Goal: Task Accomplishment & Management: Complete application form

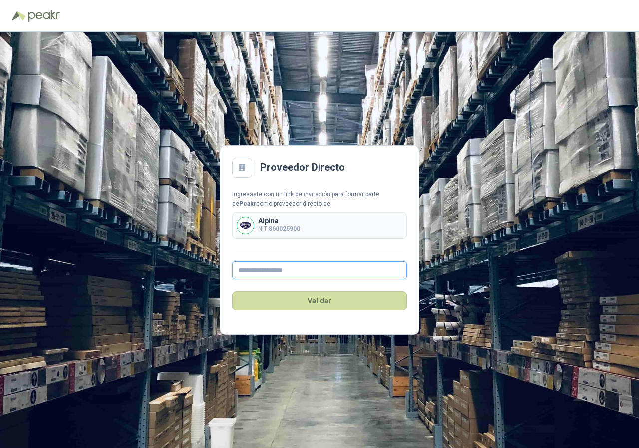
click at [283, 271] on input "text" at bounding box center [319, 270] width 175 height 18
type input "**********"
click at [325, 304] on button "Validar" at bounding box center [319, 300] width 175 height 19
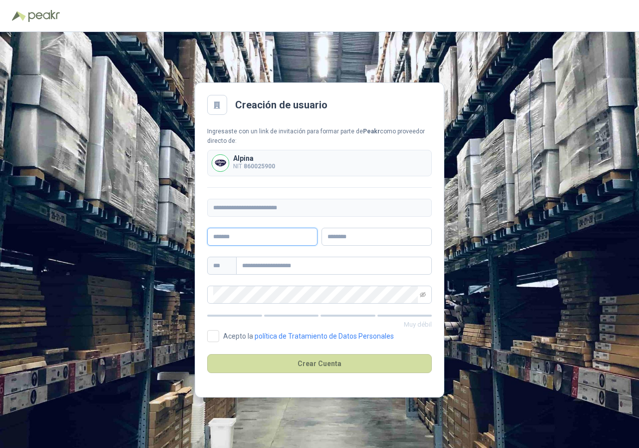
click at [274, 238] on input "text" at bounding box center [262, 237] width 110 height 18
type input "**********"
type input "***"
type input "**********"
drag, startPoint x: 346, startPoint y: 236, endPoint x: 324, endPoint y: 236, distance: 22.5
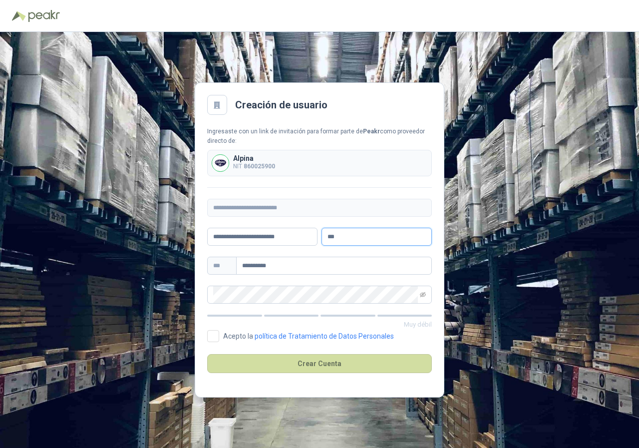
click at [324, 236] on input "***" at bounding box center [376, 237] width 110 height 18
drag, startPoint x: 301, startPoint y: 236, endPoint x: 312, endPoint y: 239, distance: 11.9
click at [301, 234] on input "**********" at bounding box center [262, 237] width 110 height 18
type input "**********"
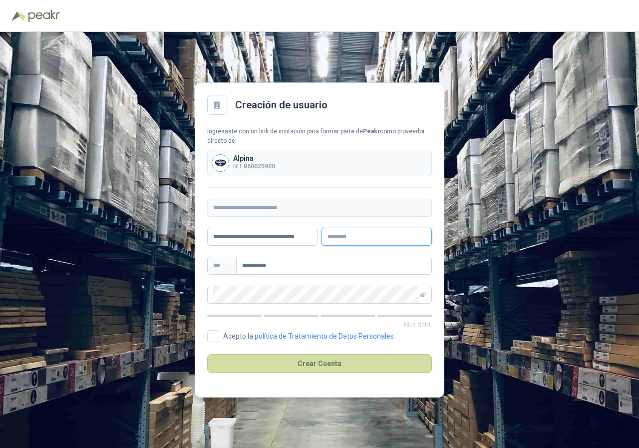
click at [332, 234] on input "text" at bounding box center [376, 237] width 110 height 18
type input "***"
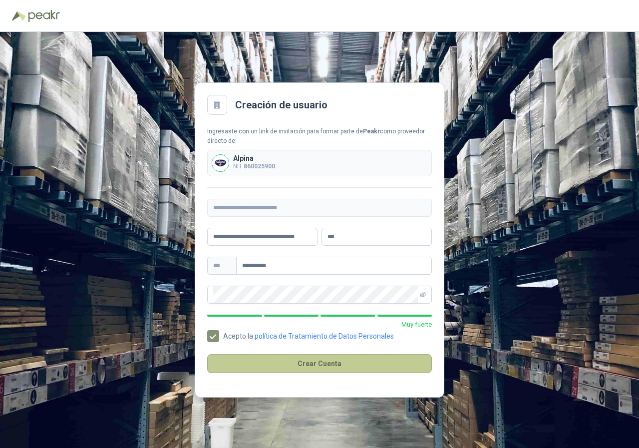
click at [306, 359] on button "Crear Cuenta" at bounding box center [319, 363] width 225 height 19
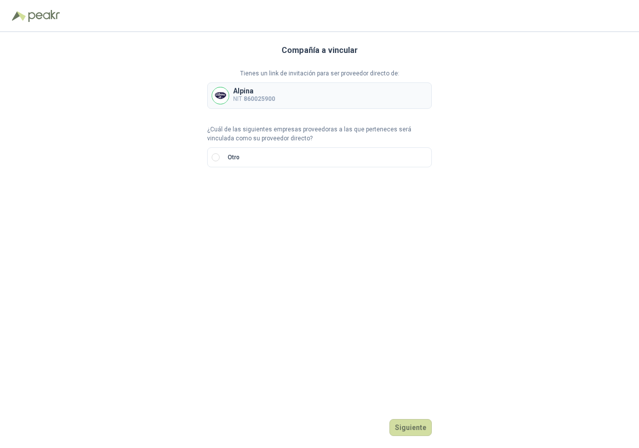
click at [289, 101] on div "Alpina NIT 860025900" at bounding box center [319, 95] width 225 height 26
click at [248, 92] on p "Alpina" at bounding box center [254, 90] width 42 height 7
click at [225, 92] on img at bounding box center [220, 95] width 16 height 16
click at [257, 159] on label "Otro" at bounding box center [319, 157] width 225 height 20
click at [238, 101] on p "NIT 860025900" at bounding box center [254, 98] width 42 height 9
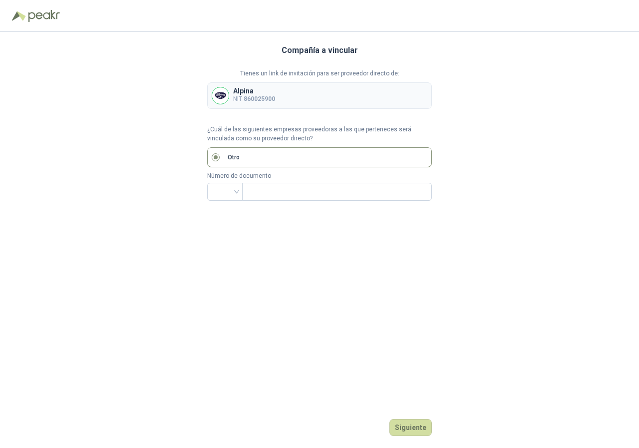
click at [220, 98] on img at bounding box center [220, 95] width 16 height 16
click at [242, 126] on p "¿Cuál de las siguientes empresas proveedoras a las que perteneces será vinculad…" at bounding box center [319, 134] width 225 height 19
click at [220, 92] on img at bounding box center [220, 95] width 16 height 16
click at [412, 425] on button "Siguiente" at bounding box center [410, 427] width 42 height 17
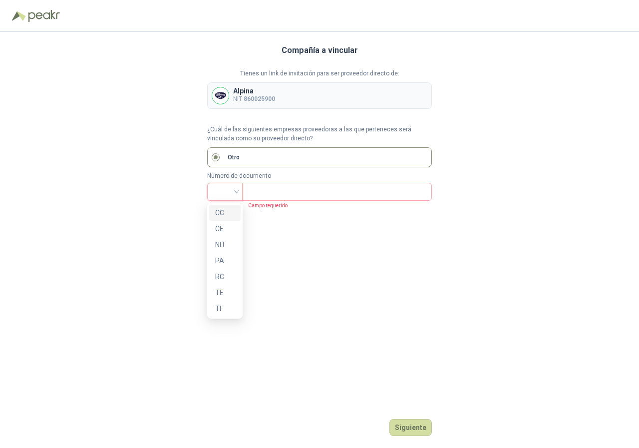
click at [237, 192] on div at bounding box center [224, 192] width 35 height 18
click at [247, 117] on div "Tienes un link de invitación para ser proveedor directo de: Alpina NIT 86002590…" at bounding box center [319, 135] width 225 height 132
click at [38, 15] on img at bounding box center [44, 16] width 32 height 12
click at [253, 156] on label "Otro" at bounding box center [319, 157] width 225 height 20
click at [232, 153] on p "Otro" at bounding box center [234, 157] width 12 height 9
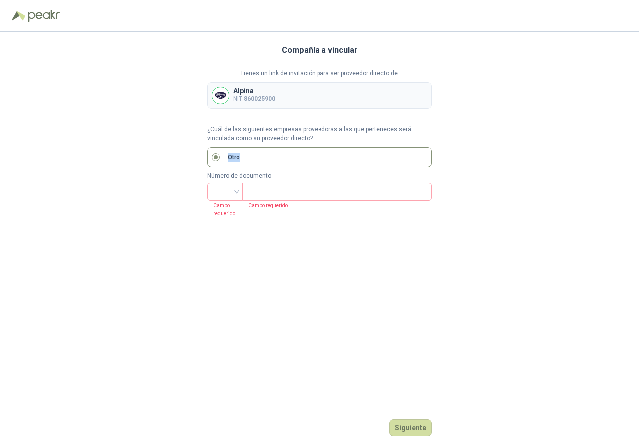
drag, startPoint x: 232, startPoint y: 153, endPoint x: 227, endPoint y: 151, distance: 5.1
click at [231, 153] on p "Otro" at bounding box center [234, 157] width 12 height 9
click at [299, 259] on div "Compañía a vincular Tienes un link de invitación para ser proveedor directo de:…" at bounding box center [319, 240] width 225 height 416
click at [233, 97] on div "Alpina NIT 860025900" at bounding box center [319, 95] width 225 height 26
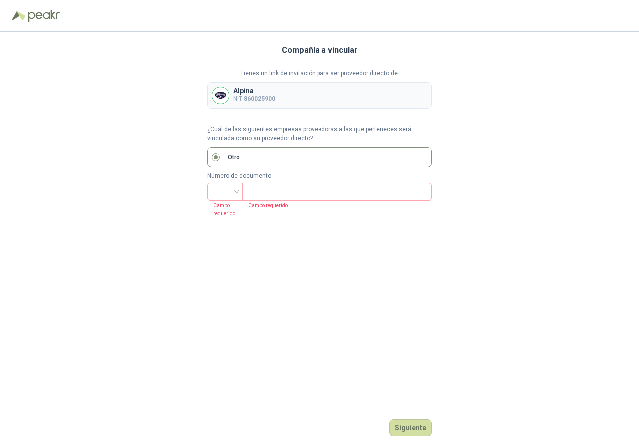
click at [306, 98] on div "Alpina NIT 860025900" at bounding box center [319, 95] width 225 height 26
drag, startPoint x: 328, startPoint y: 98, endPoint x: 380, endPoint y: 97, distance: 51.9
click at [345, 98] on div "Alpina NIT 860025900" at bounding box center [319, 95] width 225 height 26
drag, startPoint x: 380, startPoint y: 97, endPoint x: 421, endPoint y: 95, distance: 40.5
click at [390, 98] on div "Alpina NIT 860025900" at bounding box center [319, 95] width 225 height 26
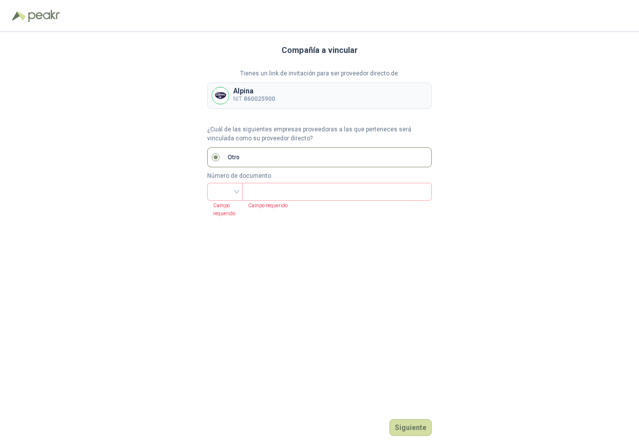
drag, startPoint x: 432, startPoint y: 87, endPoint x: 367, endPoint y: 71, distance: 66.3
click at [429, 85] on div "Compañía a vincular Tienes un link de invitación para ser proveedor directo de:…" at bounding box center [319, 240] width 639 height 416
drag, startPoint x: 342, startPoint y: 70, endPoint x: 313, endPoint y: 64, distance: 29.6
click at [341, 70] on p "Tienes un link de invitación para ser proveedor directo de:" at bounding box center [319, 73] width 225 height 9
click at [213, 95] on img at bounding box center [220, 95] width 16 height 16
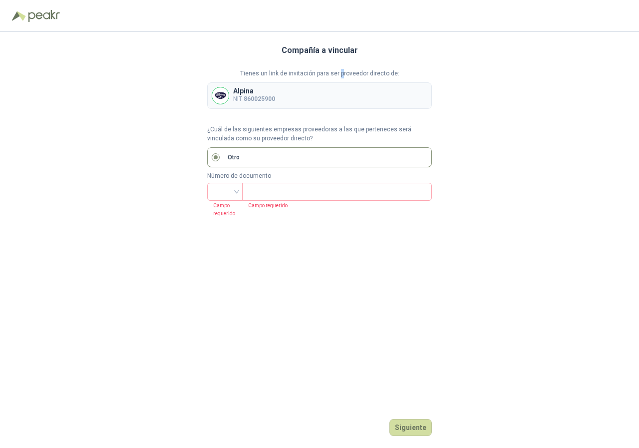
click at [213, 94] on img at bounding box center [220, 95] width 16 height 16
click at [405, 428] on button "Siguiente" at bounding box center [410, 427] width 42 height 17
click at [406, 428] on button "Siguiente" at bounding box center [410, 427] width 42 height 17
click at [407, 427] on button "Siguiente" at bounding box center [410, 427] width 42 height 17
click at [408, 427] on button "Siguiente" at bounding box center [410, 427] width 42 height 17
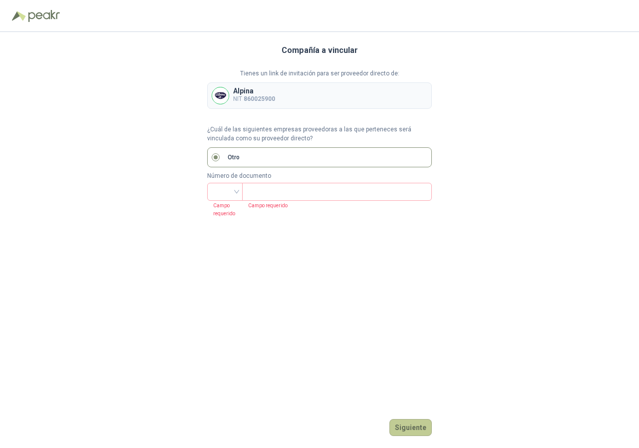
click at [410, 429] on button "Siguiente" at bounding box center [410, 427] width 42 height 17
click at [411, 429] on button "Siguiente" at bounding box center [410, 427] width 42 height 17
click at [248, 104] on div "Alpina NIT 860025900" at bounding box center [319, 95] width 225 height 26
click at [404, 427] on button "Siguiente" at bounding box center [410, 427] width 42 height 17
click at [236, 90] on p "Alpina" at bounding box center [254, 90] width 42 height 7
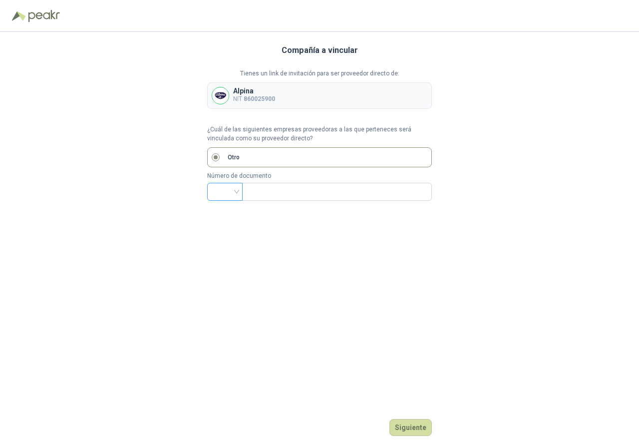
click at [235, 192] on input "search" at bounding box center [224, 190] width 23 height 15
click at [227, 248] on div "NIT" at bounding box center [224, 244] width 19 height 11
click at [262, 191] on input "text" at bounding box center [336, 191] width 176 height 17
click at [412, 427] on button "Siguiente" at bounding box center [410, 427] width 42 height 17
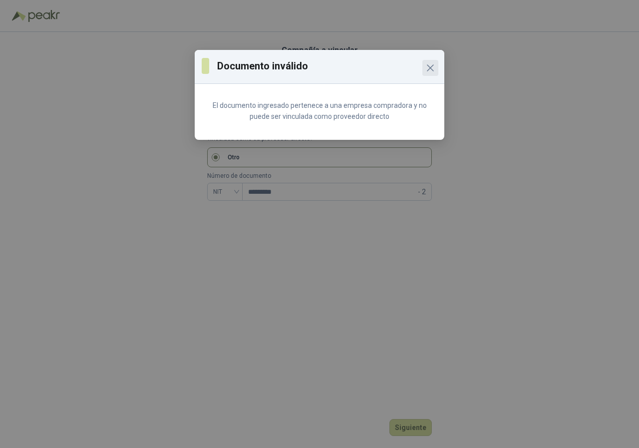
click at [429, 68] on icon "Close" at bounding box center [430, 68] width 6 height 6
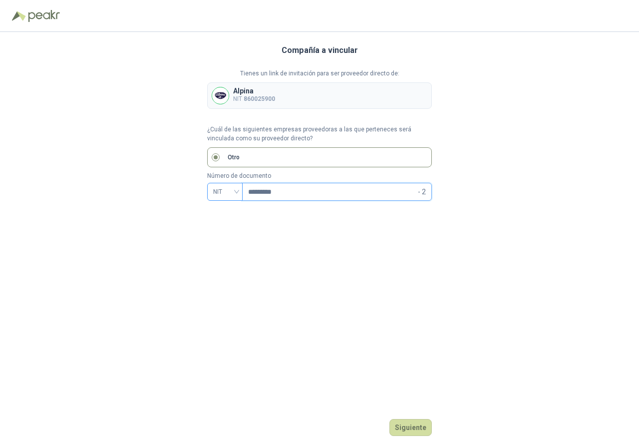
drag, startPoint x: 305, startPoint y: 196, endPoint x: 239, endPoint y: 193, distance: 65.5
click at [239, 193] on div "NIT ********* - 2" at bounding box center [319, 192] width 225 height 18
type input "*********"
click at [419, 428] on button "Siguiente" at bounding box center [410, 427] width 42 height 17
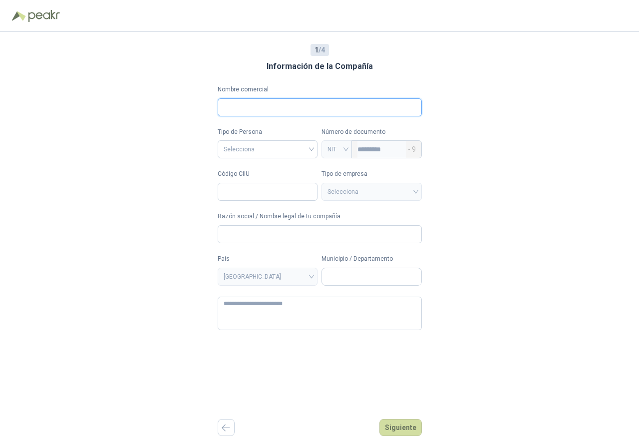
click at [267, 108] on input "Nombre comercial" at bounding box center [320, 107] width 204 height 18
type input "**********"
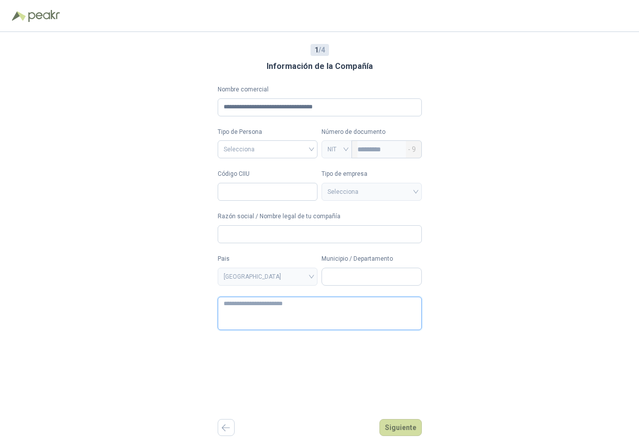
type textarea "**********"
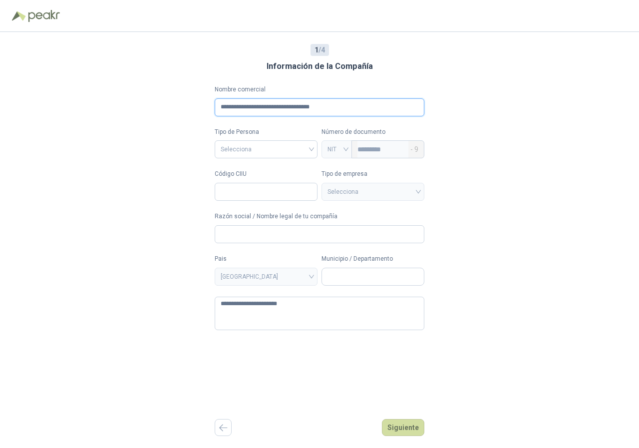
click at [318, 107] on input "**********" at bounding box center [319, 107] width 209 height 18
type input "**********"
click at [269, 147] on input "search" at bounding box center [266, 148] width 91 height 15
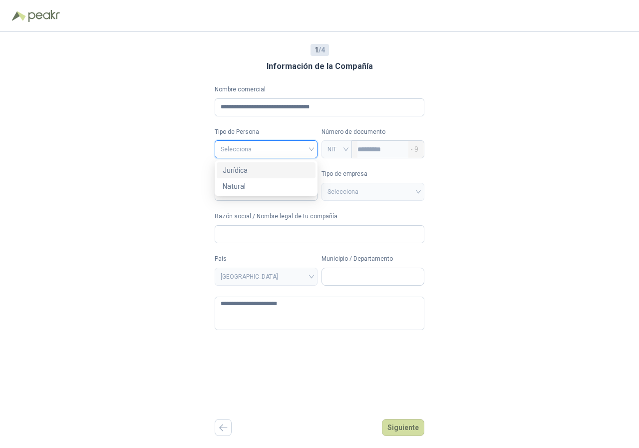
click at [267, 169] on div "Jurídica" at bounding box center [266, 170] width 87 height 11
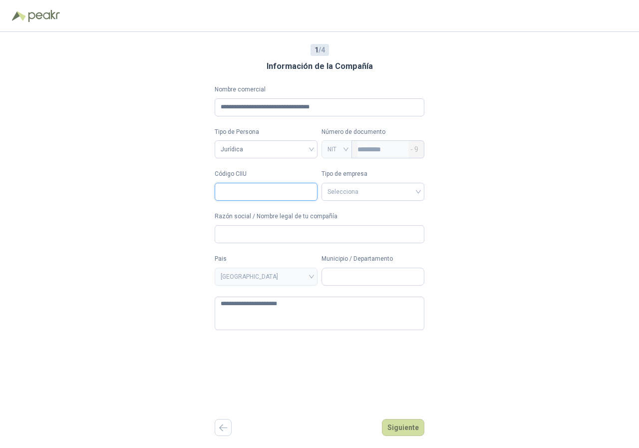
click at [267, 186] on input "Código CIIU" at bounding box center [266, 192] width 103 height 18
type input "****"
click at [341, 195] on input "search" at bounding box center [372, 190] width 91 height 15
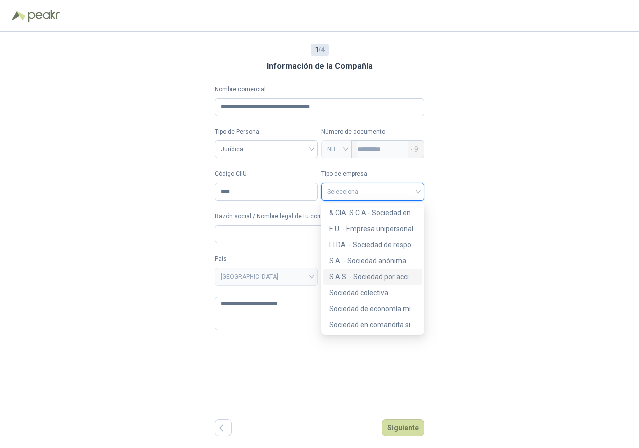
click at [374, 276] on div "S.A.S. - Sociedad por acciones simplificada" at bounding box center [372, 276] width 87 height 11
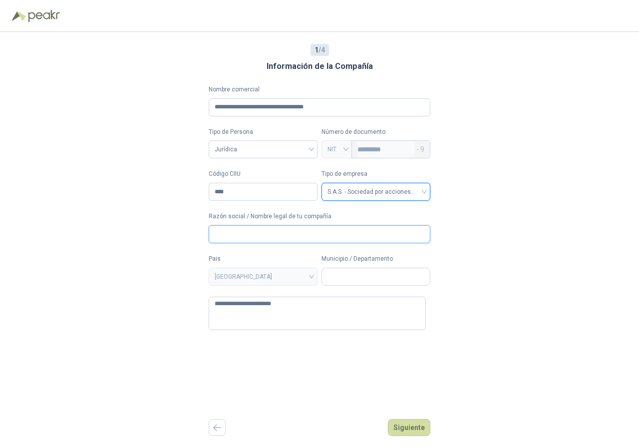
click at [286, 234] on input "Razón social / Nombre legal de tu compañía" at bounding box center [320, 234] width 222 height 18
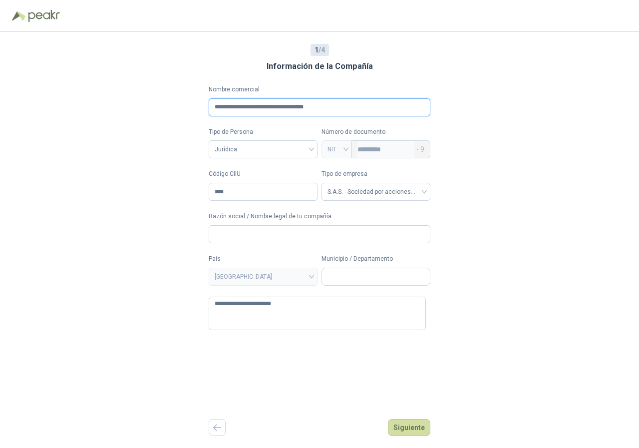
drag, startPoint x: 352, startPoint y: 110, endPoint x: 213, endPoint y: 115, distance: 139.3
click at [213, 115] on input "**********" at bounding box center [320, 107] width 222 height 18
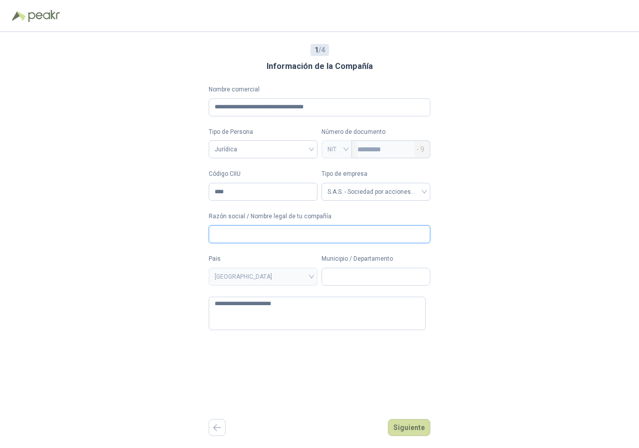
click at [260, 229] on input "Razón social / Nombre legal de tu compañía" at bounding box center [320, 234] width 222 height 18
paste input "**********"
type input "**********"
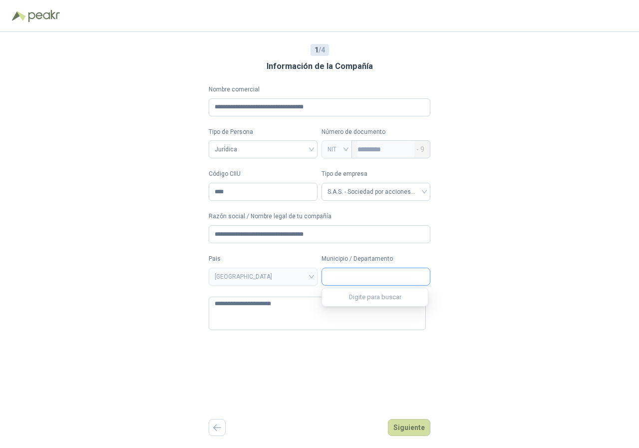
click at [349, 281] on input "Municipio / Departamento" at bounding box center [376, 276] width 108 height 17
type input "*"
type input "****"
click at [363, 295] on span "Bogotá D.C. / Bogotá D.C." at bounding box center [366, 298] width 73 height 7
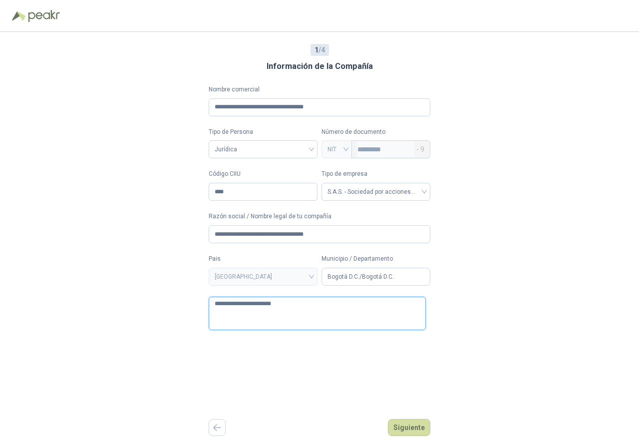
drag, startPoint x: 289, startPoint y: 303, endPoint x: 206, endPoint y: 301, distance: 82.4
click at [206, 301] on div "**********" at bounding box center [319, 240] width 639 height 416
type textarea "*"
type textarea "**"
type textarea "***"
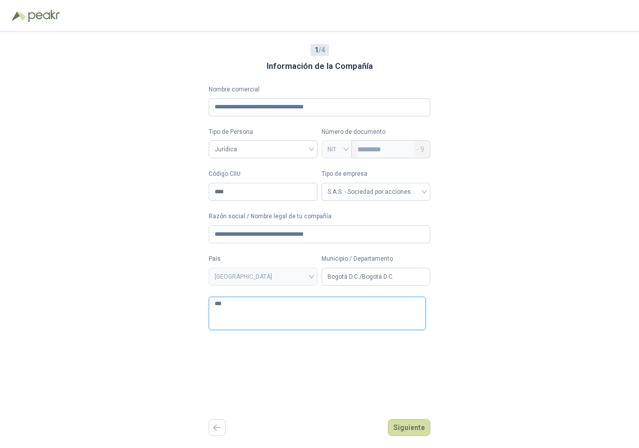
type textarea "***"
type textarea "*****"
type textarea "******"
type textarea "********"
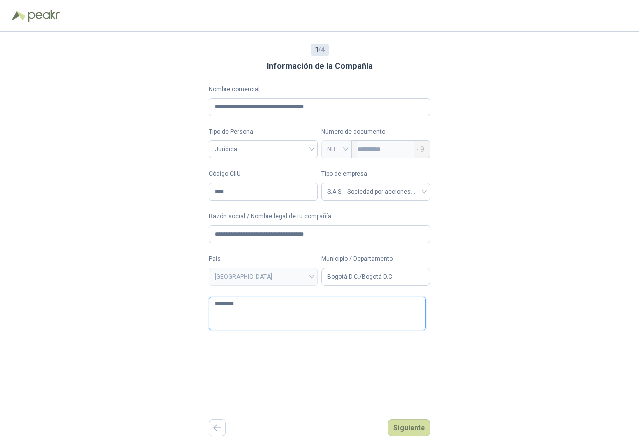
type textarea "********"
type textarea "**********"
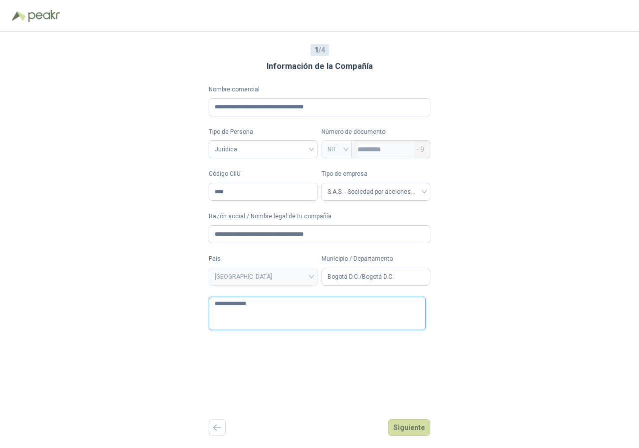
type textarea "**********"
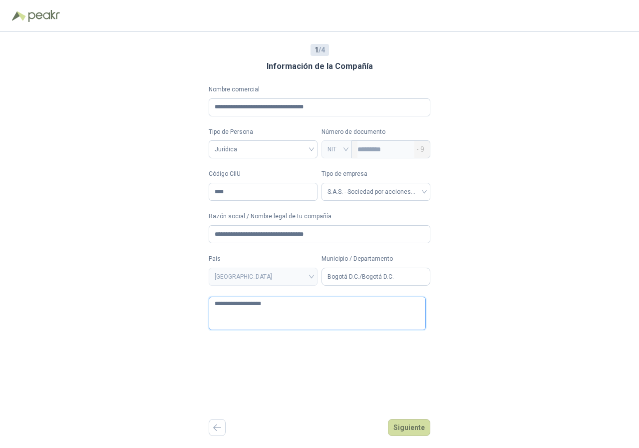
type textarea "**********"
click at [483, 306] on div "**********" at bounding box center [319, 240] width 639 height 416
click at [414, 422] on button "Siguiente" at bounding box center [409, 427] width 42 height 17
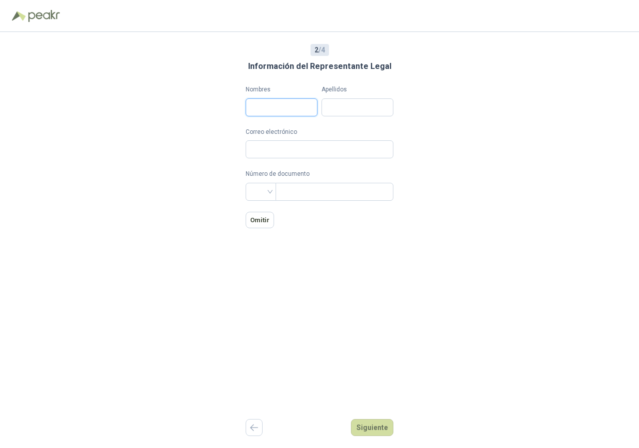
click at [297, 101] on input "Nombres" at bounding box center [282, 107] width 72 height 18
type input "****"
click at [246, 428] on button "button" at bounding box center [254, 427] width 17 height 17
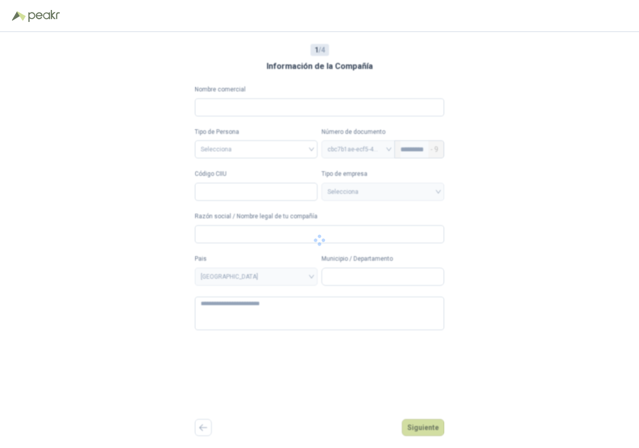
type input "**********"
type input "****"
type input "**********"
type textarea "**********"
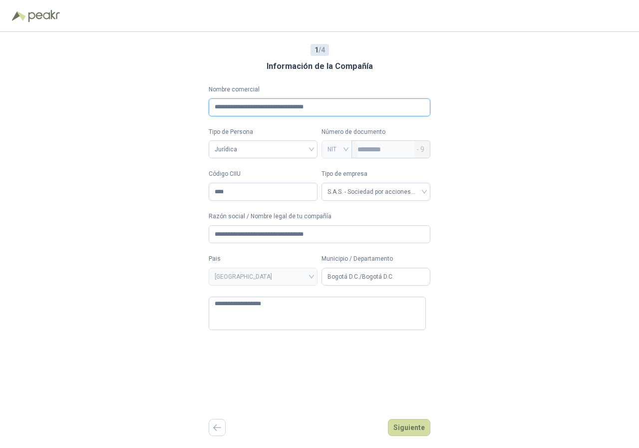
drag, startPoint x: 354, startPoint y: 109, endPoint x: 221, endPoint y: 111, distance: 133.8
click at [221, 111] on input "**********" at bounding box center [320, 107] width 222 height 18
type input "**********"
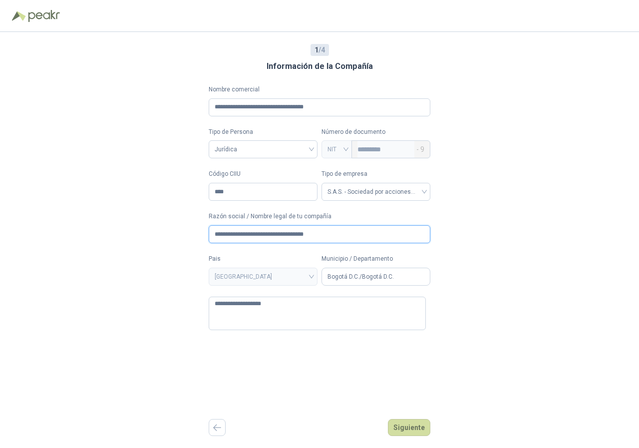
drag, startPoint x: 351, startPoint y: 238, endPoint x: 212, endPoint y: 237, distance: 139.8
click at [212, 237] on input "**********" at bounding box center [320, 234] width 222 height 18
type input "**********"
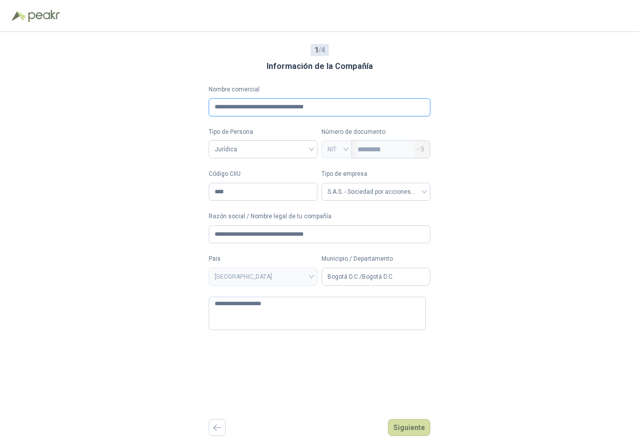
drag, startPoint x: 328, startPoint y: 112, endPoint x: 207, endPoint y: 114, distance: 120.8
click at [207, 114] on div "**********" at bounding box center [319, 240] width 639 height 416
type input "******"
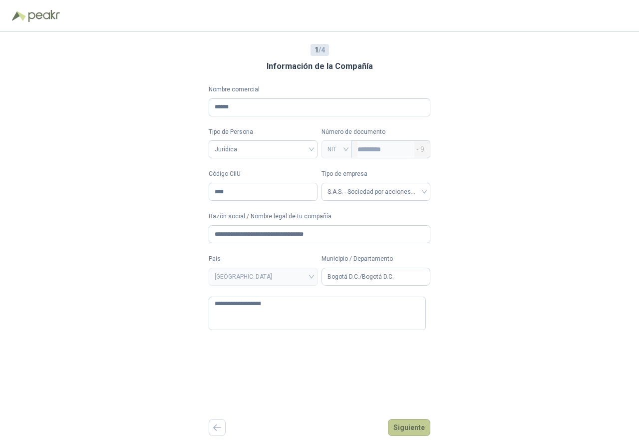
click at [418, 429] on button "Siguiente" at bounding box center [409, 427] width 42 height 17
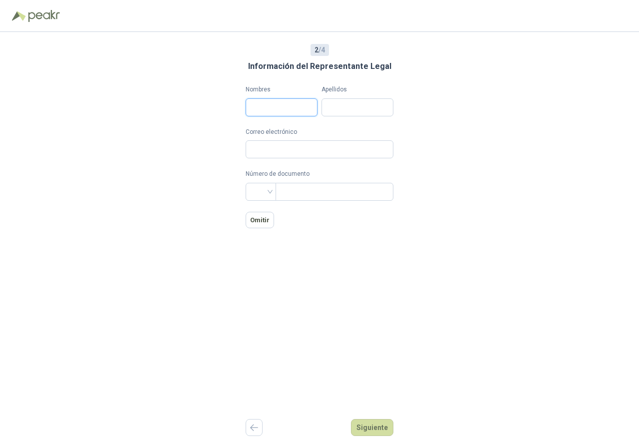
click at [291, 108] on input "Nombres" at bounding box center [282, 107] width 72 height 18
type input "*******"
click at [291, 155] on input "Correo electrónico" at bounding box center [320, 149] width 148 height 18
type input "*"
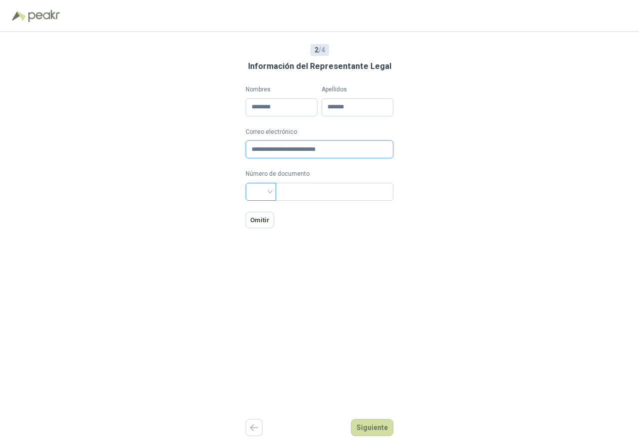
click at [268, 190] on div at bounding box center [261, 192] width 30 height 18
type input "**********"
click at [262, 210] on div "CC" at bounding box center [255, 212] width 14 height 11
click at [290, 190] on input "text" at bounding box center [334, 191] width 104 height 17
type input "**********"
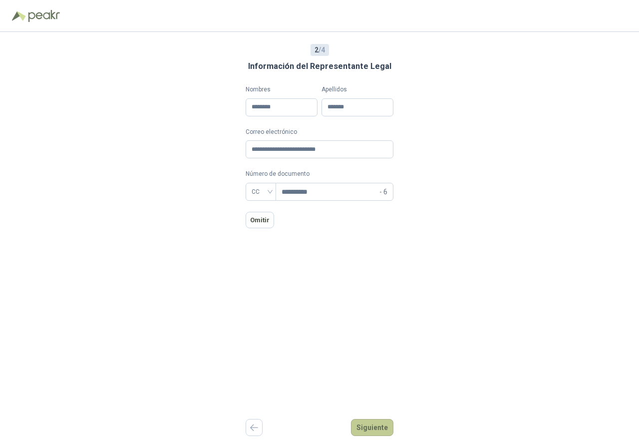
click at [381, 428] on button "Siguiente" at bounding box center [372, 427] width 42 height 17
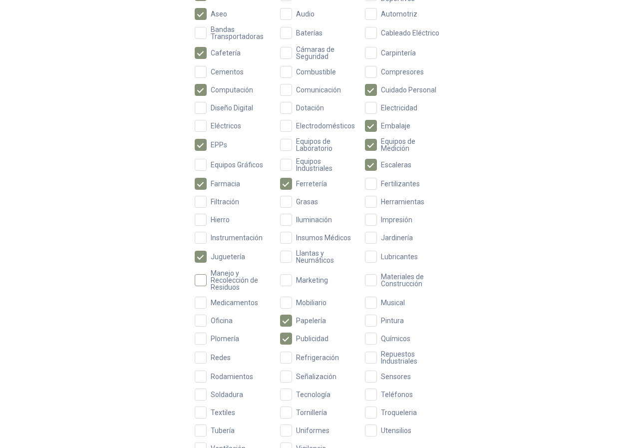
scroll to position [243, 0]
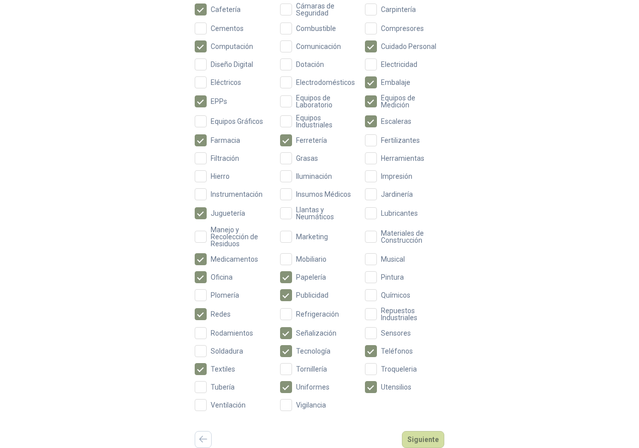
click at [284, 182] on div "Aceites Acero Agropecuario Aires Acondicionados Alambres Alarmas Alimentos Arma…" at bounding box center [320, 159] width 250 height 504
click at [422, 439] on button "Siguiente" at bounding box center [423, 439] width 42 height 17
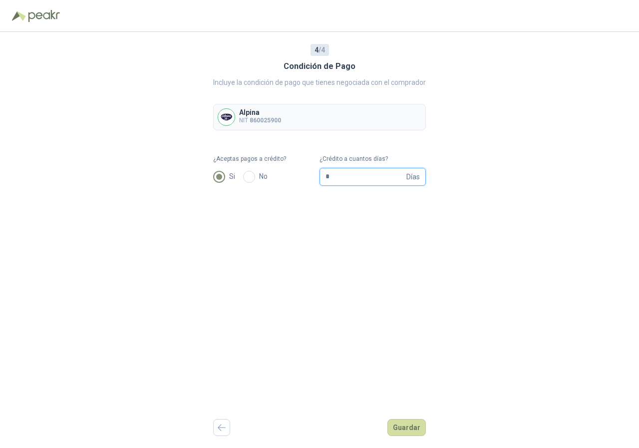
drag, startPoint x: 353, startPoint y: 175, endPoint x: 306, endPoint y: 177, distance: 48.0
click at [306, 177] on form "¿Aceptas pagos a crédito? Si No ¿Crédito a cuantos días? * Días" at bounding box center [319, 169] width 213 height 31
type input "**"
click at [410, 431] on button "Guardar" at bounding box center [406, 427] width 38 height 17
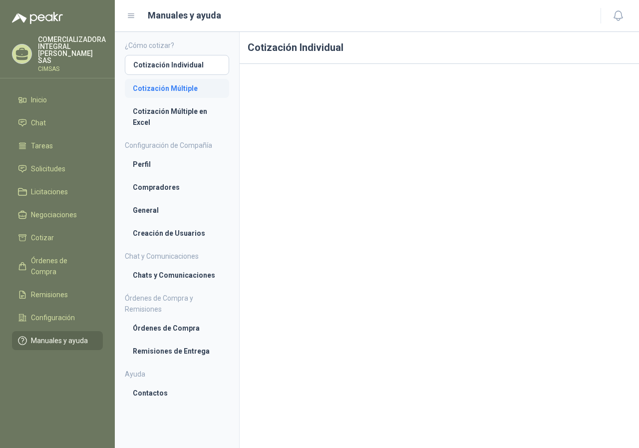
click at [193, 94] on link "Cotización Múltiple" at bounding box center [177, 88] width 104 height 19
click at [46, 95] on span "Inicio" at bounding box center [39, 99] width 16 height 11
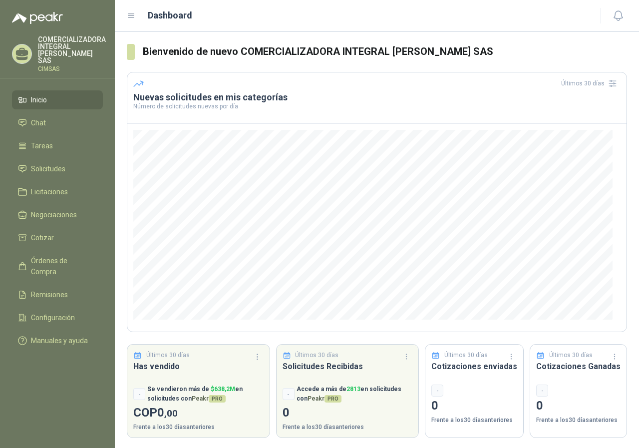
scroll to position [2, 0]
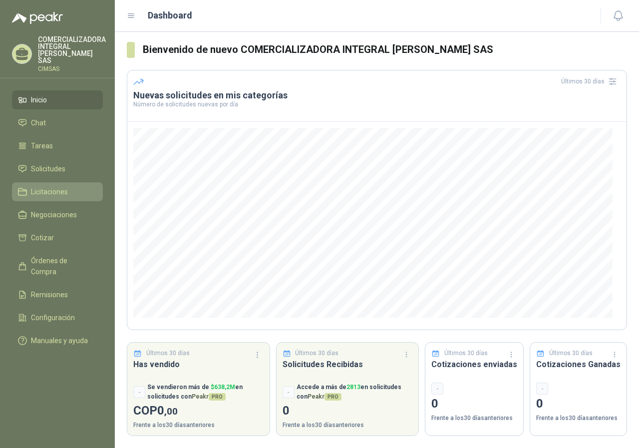
click at [60, 187] on span "Licitaciones" at bounding box center [49, 191] width 37 height 11
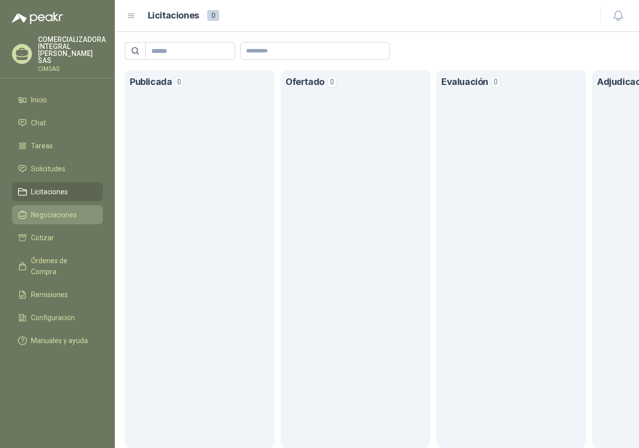
click at [67, 209] on span "Negociaciones" at bounding box center [54, 214] width 46 height 11
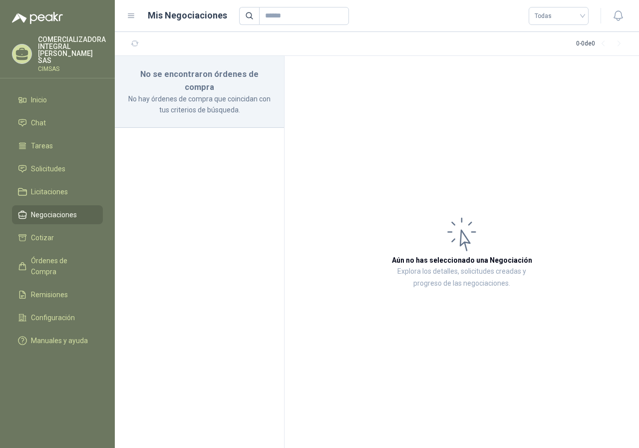
click at [205, 98] on p "No hay órdenes de compra que coincidan con tus criterios de búsqueda." at bounding box center [199, 104] width 145 height 22
click at [48, 232] on span "Cotizar" at bounding box center [42, 237] width 23 height 11
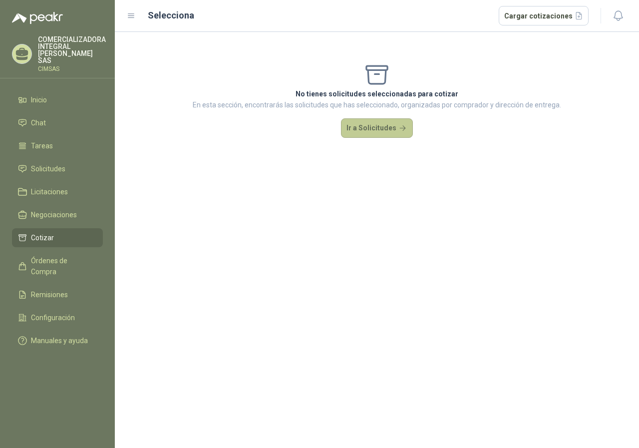
click at [372, 127] on button "Ir a Solicitudes" at bounding box center [377, 128] width 72 height 20
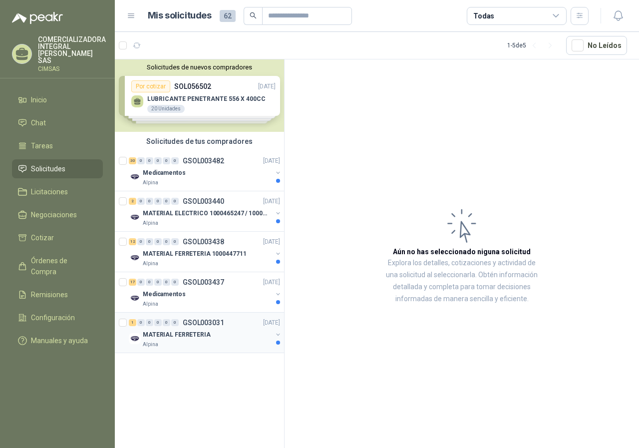
click at [219, 323] on p "GSOL003031" at bounding box center [203, 322] width 41 height 7
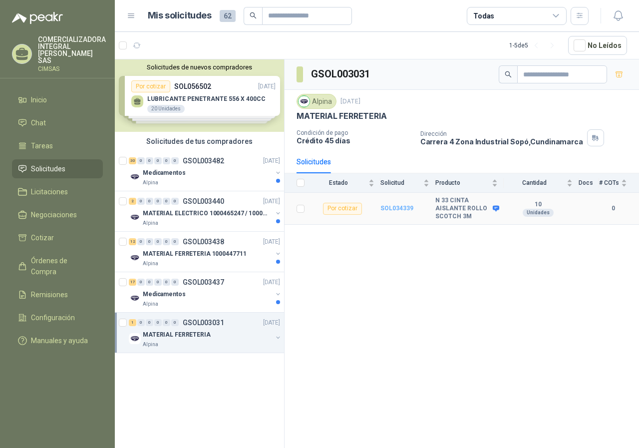
click at [397, 206] on b "SOL034339" at bounding box center [396, 208] width 33 height 7
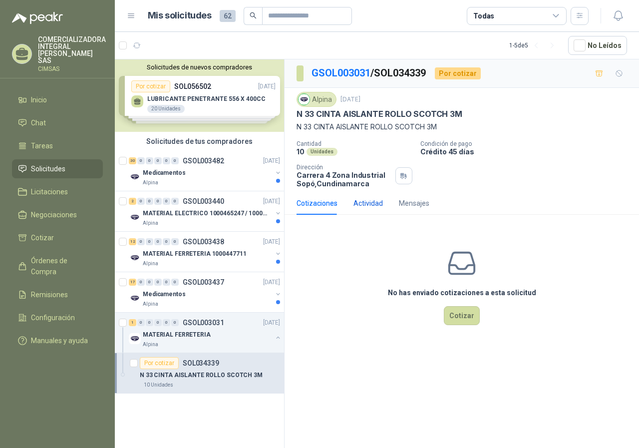
click at [367, 206] on div "Actividad" at bounding box center [367, 203] width 29 height 11
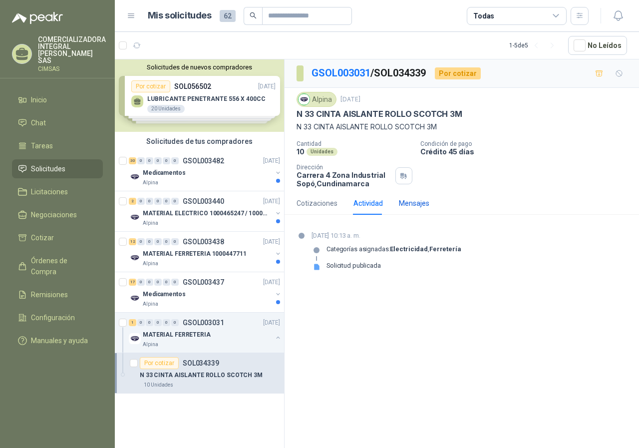
click at [410, 198] on div "Mensajes" at bounding box center [414, 203] width 30 height 11
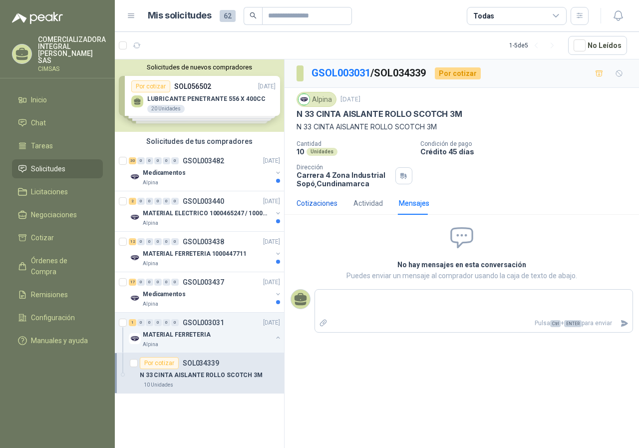
click at [316, 202] on div "Cotizaciones" at bounding box center [317, 203] width 41 height 11
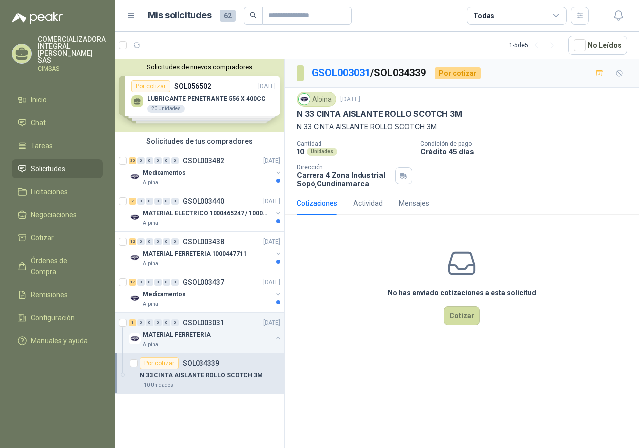
click at [332, 366] on div "GSOL003031 / SOL034339 Por cotizar Alpina [DATE] N 33 CINTA AISLANTE ROLLO SCOT…" at bounding box center [462, 255] width 354 height 392
click at [204, 294] on div "Medicamentos" at bounding box center [207, 294] width 129 height 12
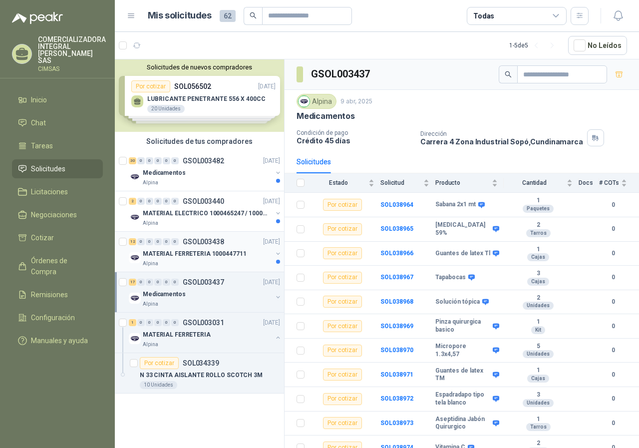
click at [208, 254] on p "MATERIAL FERRETERIA 1000447711" at bounding box center [194, 253] width 103 height 9
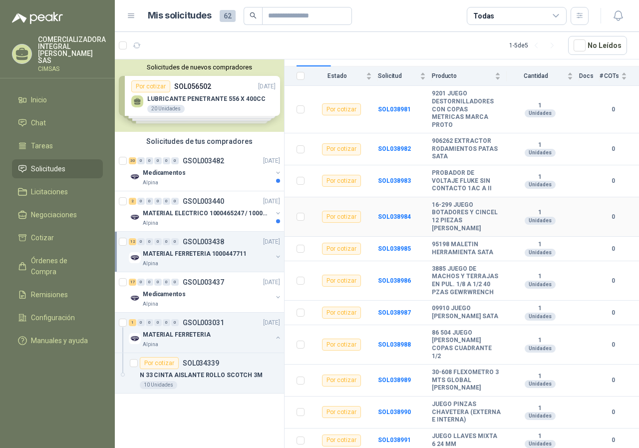
scroll to position [109, 0]
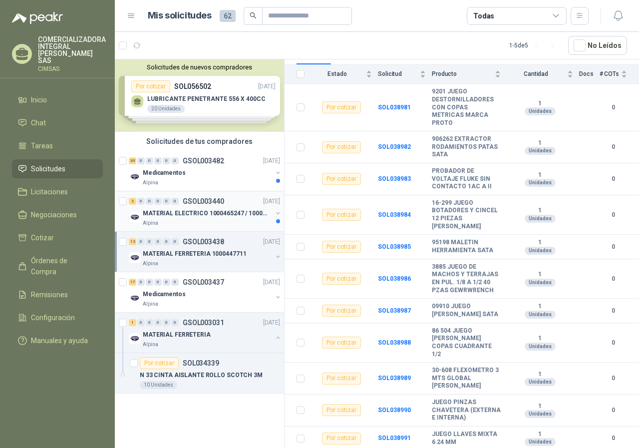
click at [198, 204] on p "GSOL003440" at bounding box center [203, 201] width 41 height 7
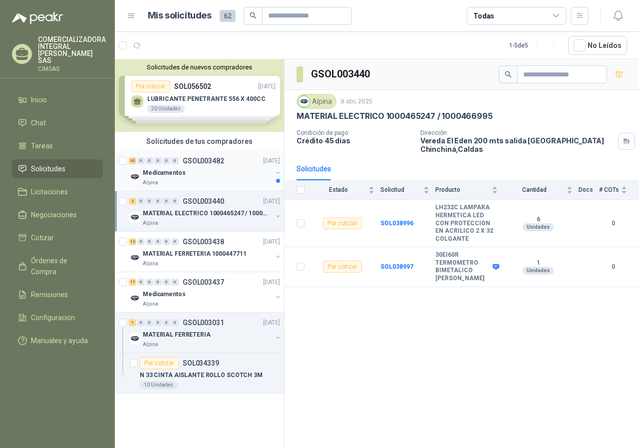
click at [220, 176] on div "Medicamentos" at bounding box center [207, 173] width 129 height 12
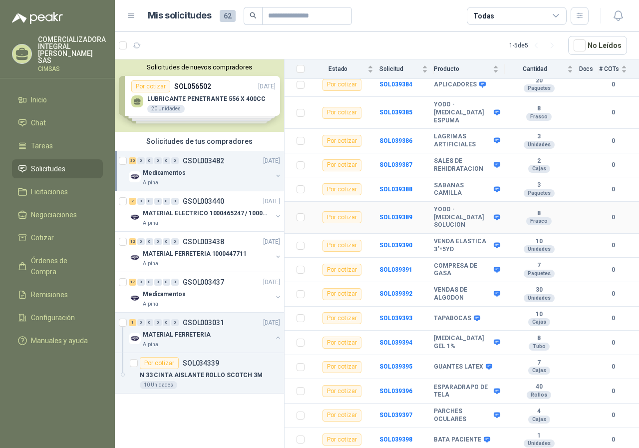
scroll to position [477, 0]
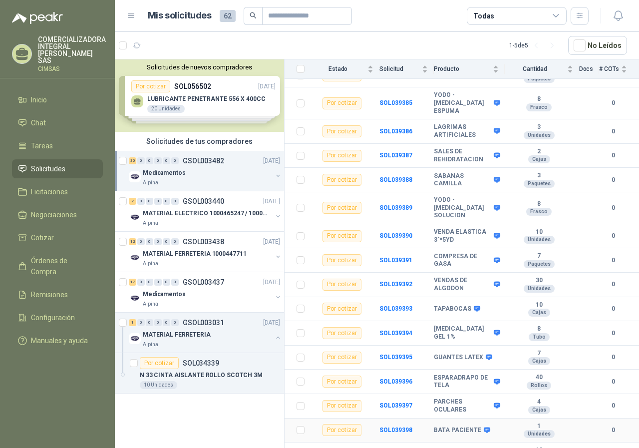
drag, startPoint x: 470, startPoint y: 414, endPoint x: 493, endPoint y: 414, distance: 23.0
click at [470, 426] on b "BATA PACIENTE" at bounding box center [457, 430] width 47 height 8
drag, startPoint x: 529, startPoint y: 417, endPoint x: 482, endPoint y: 407, distance: 47.4
click at [528, 430] on div "Unidades" at bounding box center [539, 434] width 31 height 8
drag, startPoint x: 389, startPoint y: 412, endPoint x: 378, endPoint y: 415, distance: 11.1
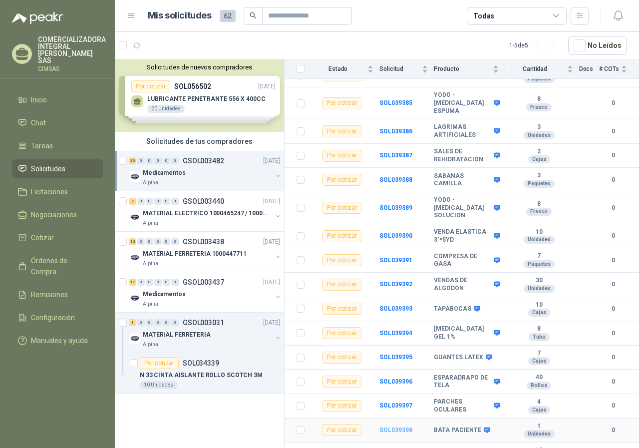
click at [388, 426] on b "SOL039398" at bounding box center [395, 429] width 33 height 7
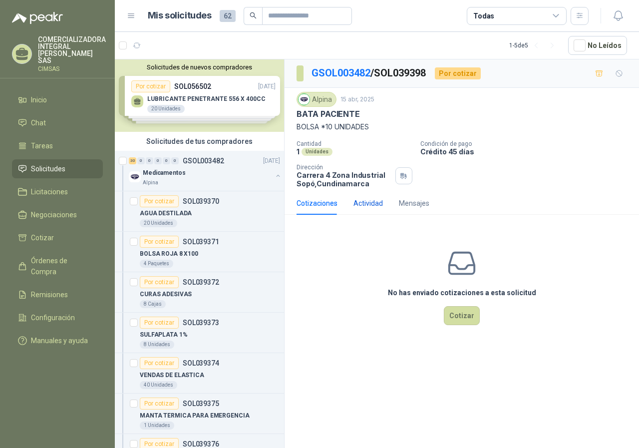
click at [367, 202] on div "Actividad" at bounding box center [367, 203] width 29 height 11
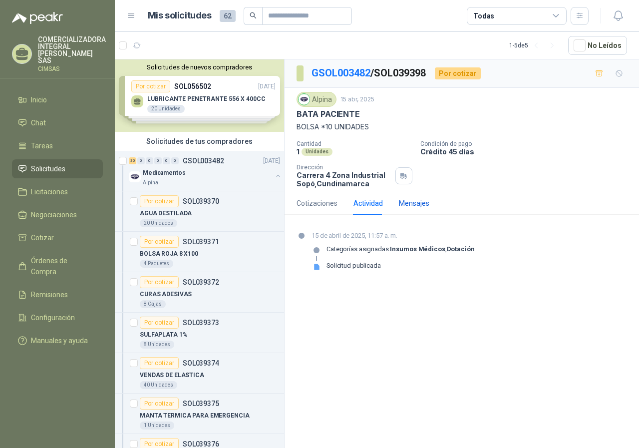
click at [403, 203] on div "Mensajes" at bounding box center [414, 203] width 30 height 11
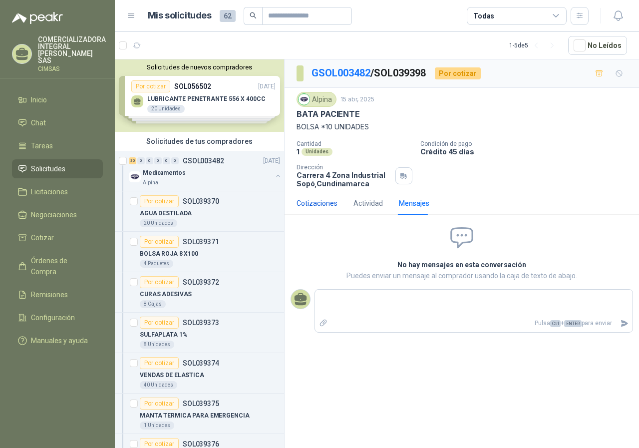
click at [314, 203] on div "Cotizaciones" at bounding box center [317, 203] width 41 height 11
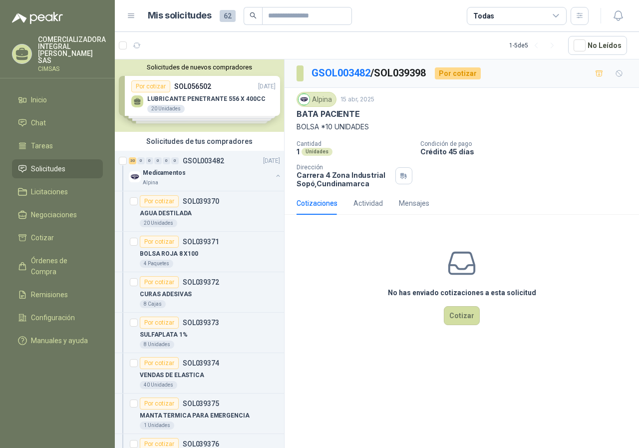
click at [225, 113] on div "Solicitudes de nuevos compradores Por cotizar SOL056502 [DATE] LUBRICANTE PENET…" at bounding box center [199, 95] width 169 height 72
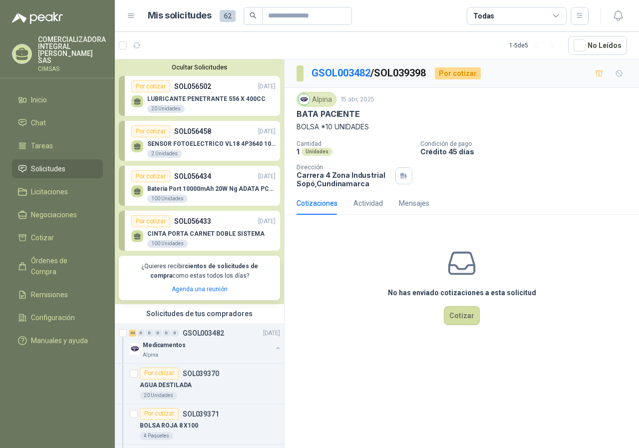
click at [216, 199] on div "Bateria Port 10000mAh 20W Ng ADATA PC100BKCarga 100 Unidades" at bounding box center [211, 194] width 128 height 18
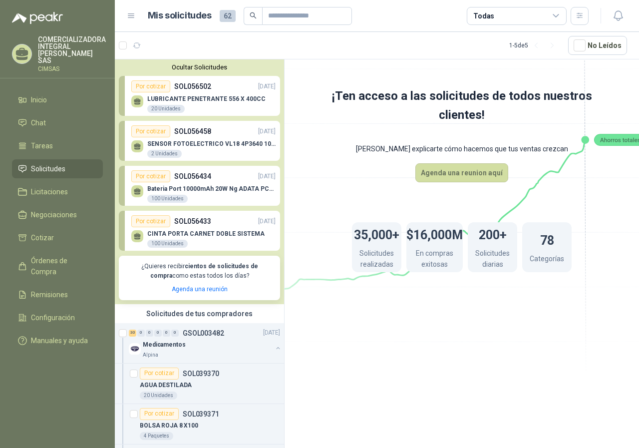
click at [221, 235] on p "CINTA PORTA CARNET DOBLE SISTEMA" at bounding box center [205, 233] width 117 height 7
click at [206, 224] on p "SOL056433" at bounding box center [192, 221] width 37 height 11
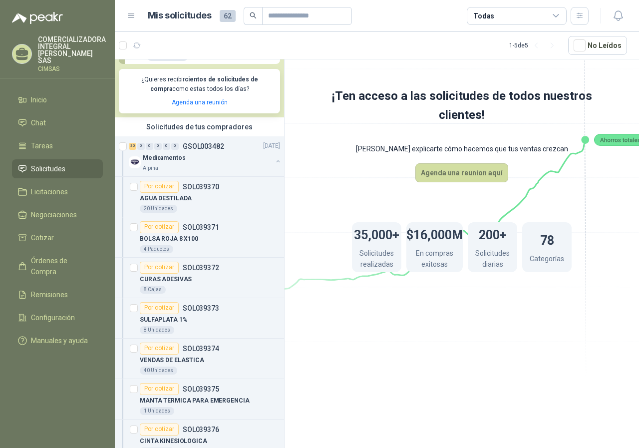
scroll to position [210, 0]
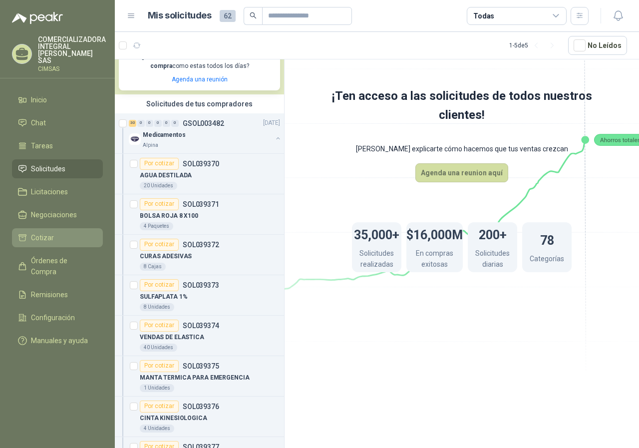
click at [70, 228] on link "Cotizar" at bounding box center [57, 237] width 91 height 19
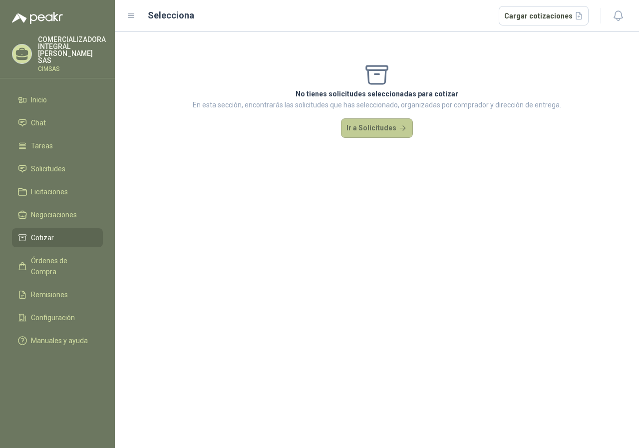
click at [379, 128] on button "Ir a Solicitudes" at bounding box center [377, 128] width 72 height 20
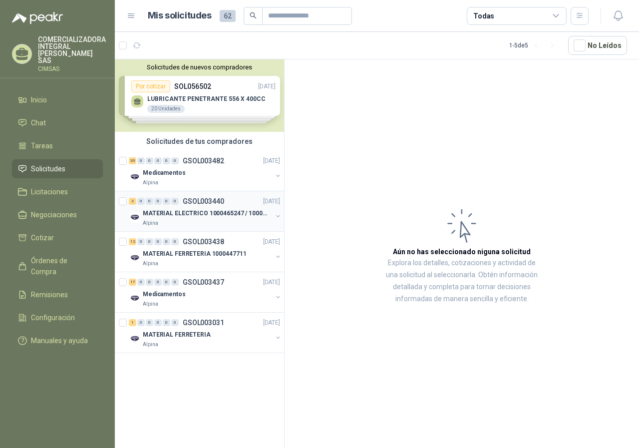
click at [199, 217] on p "MATERIAL ELECTRICO 1000465247 / 1000466995" at bounding box center [205, 213] width 124 height 9
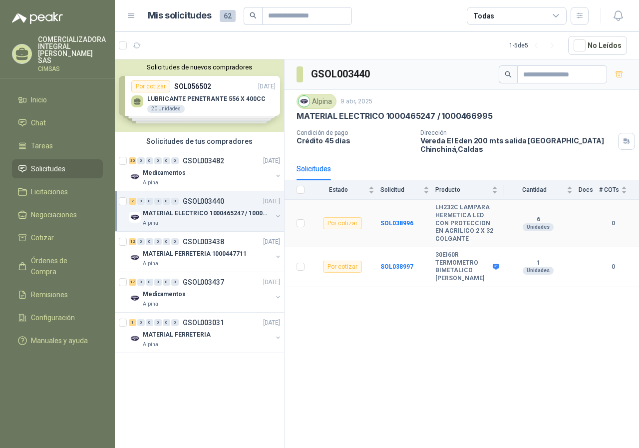
click at [457, 217] on b "LH232C LAMPARA HERMETICA LED CON PROTECCION EN ACRILICO 2 X 32 COLGANTE" at bounding box center [466, 223] width 62 height 39
click at [226, 257] on p "MATERIAL FERRETERIA 1000447711" at bounding box center [194, 253] width 103 height 9
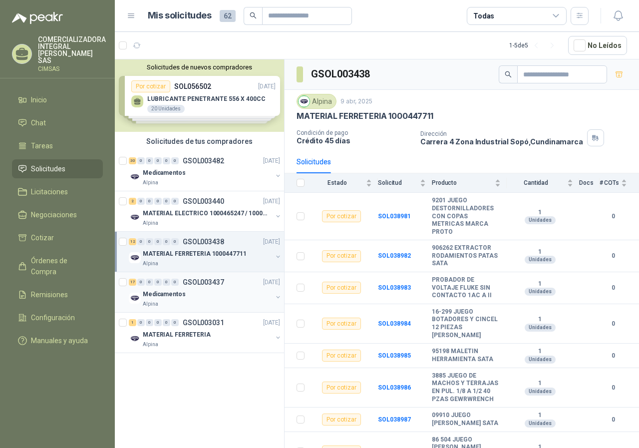
click at [212, 293] on div "Medicamentos" at bounding box center [207, 294] width 129 height 12
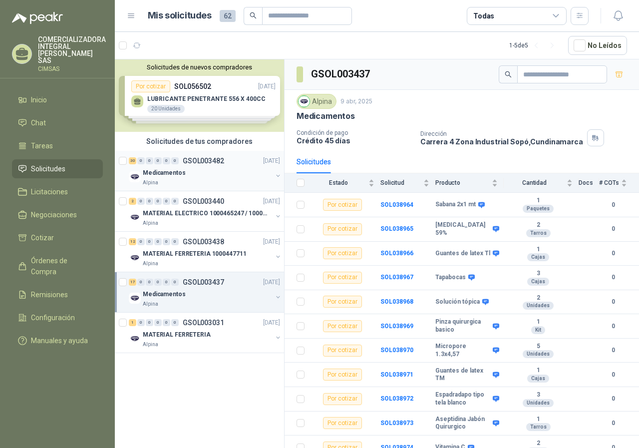
click at [210, 170] on div "Medicamentos" at bounding box center [207, 173] width 129 height 12
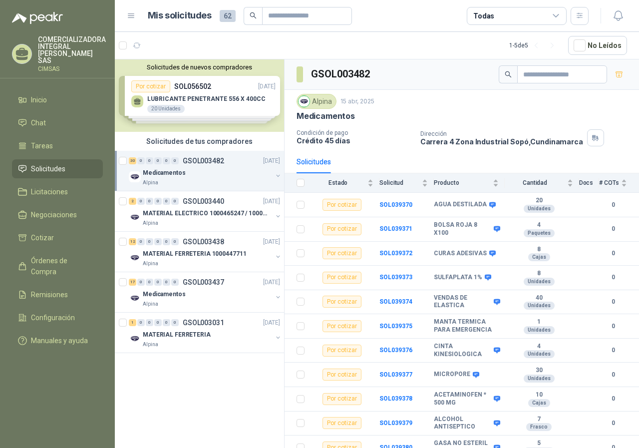
click at [213, 114] on div "Solicitudes de nuevos compradores Por cotizar SOL056502 [DATE] LUBRICANTE PENET…" at bounding box center [199, 95] width 169 height 72
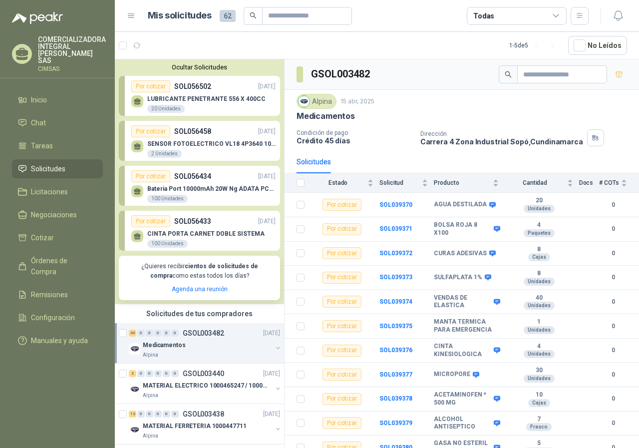
click at [211, 146] on p "SENSOR FOTOELECTRICO VL18 4P3640 10 30 V" at bounding box center [211, 143] width 128 height 7
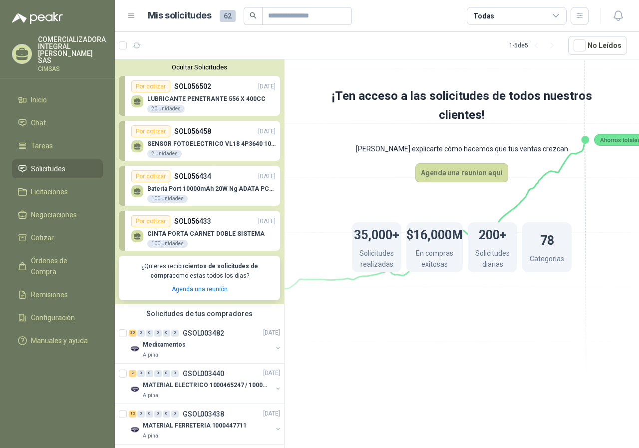
click at [188, 149] on div "SENSOR FOTOELECTRICO VL18 4P3640 10 30 V 2 Unidades" at bounding box center [211, 149] width 128 height 18
click at [138, 146] on icon at bounding box center [137, 145] width 7 height 4
click at [140, 133] on div "Por cotizar" at bounding box center [150, 131] width 39 height 12
click at [209, 138] on div "SENSOR FOTOELECTRICO VL18 4P3640 10 30 V 2 Unidades" at bounding box center [203, 147] width 144 height 21
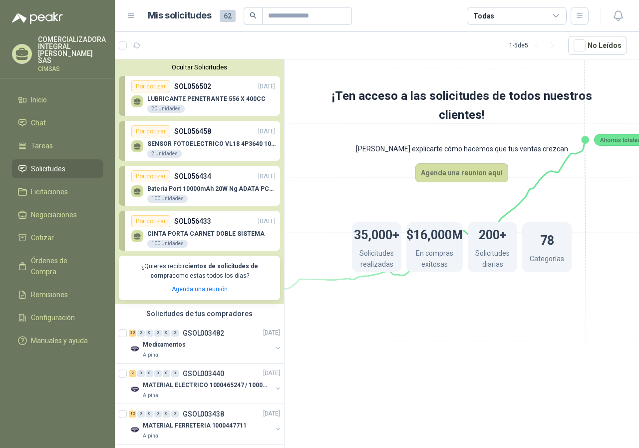
click at [166, 240] on div "100 Unidades" at bounding box center [167, 244] width 40 height 8
click at [220, 233] on p "CINTA PORTA CARNET DOBLE SISTEMA" at bounding box center [205, 233] width 117 height 7
click at [133, 235] on icon at bounding box center [137, 236] width 8 height 8
click at [198, 103] on div "LUBRICANTE PENETRANTE 556 X 400CC 20 Unidades" at bounding box center [206, 104] width 118 height 18
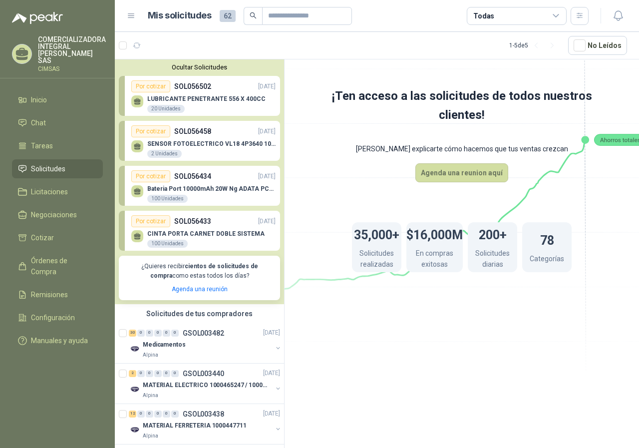
click at [198, 102] on p "LUBRICANTE PENETRANTE 556 X 400CC" at bounding box center [206, 98] width 118 height 7
click at [204, 67] on button "Ocultar Solicitudes" at bounding box center [199, 66] width 161 height 7
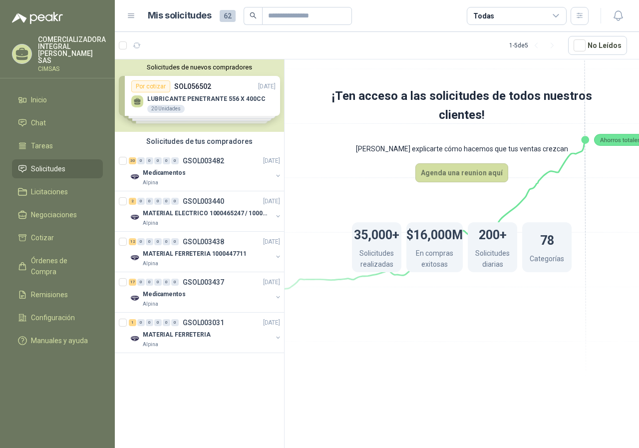
click at [202, 66] on button "Solicitudes de nuevos compradores" at bounding box center [199, 66] width 161 height 7
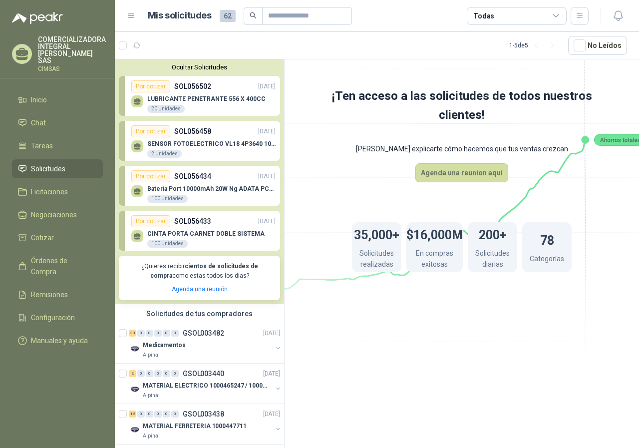
click at [202, 67] on button "Ocultar Solicitudes" at bounding box center [199, 66] width 161 height 7
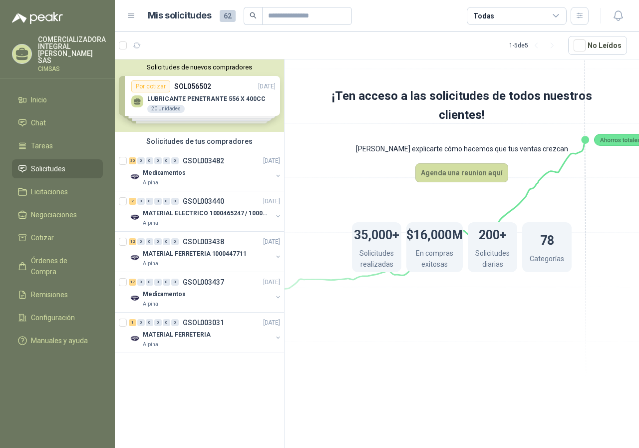
click at [231, 88] on div "Solicitudes de nuevos compradores Por cotizar SOL056502 [DATE] LUBRICANTE PENET…" at bounding box center [199, 95] width 169 height 72
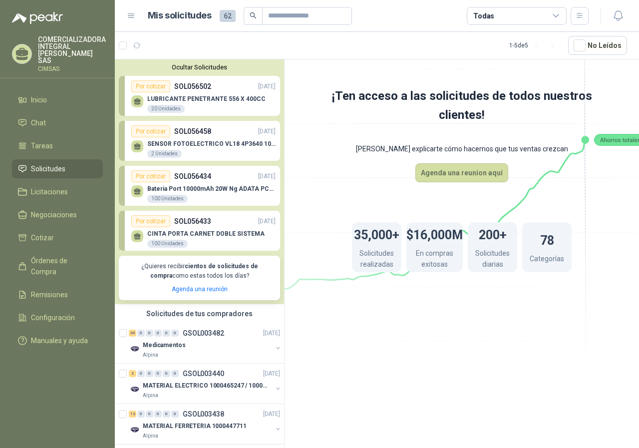
click at [233, 185] on div "Bateria Port 10000mAh 20W Ng ADATA PC100BKCarga 100 Unidades" at bounding box center [203, 192] width 144 height 21
click at [53, 163] on span "Solicitudes" at bounding box center [48, 168] width 34 height 11
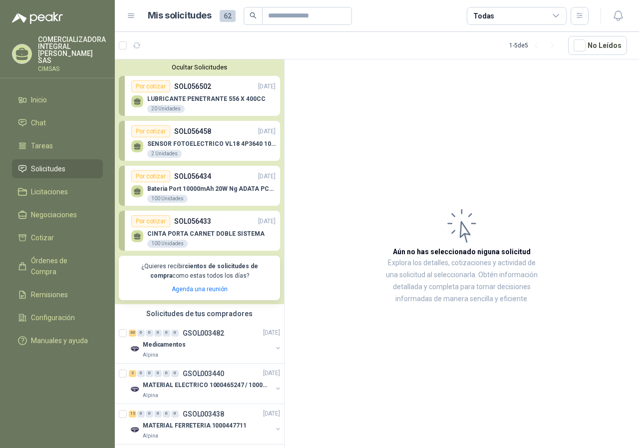
click at [194, 99] on p "LUBRICANTE PENETRANTE 556 X 400CC" at bounding box center [206, 98] width 118 height 7
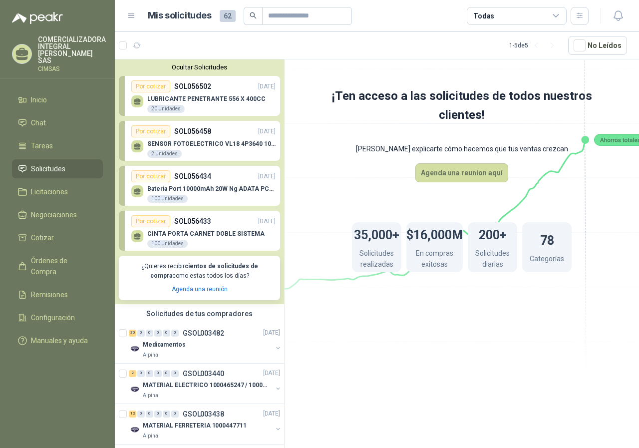
click at [217, 140] on div "SENSOR FOTOELECTRICO VL18 4P3640 10 30 V 2 Unidades" at bounding box center [203, 147] width 144 height 21
click at [211, 153] on div "SENSOR FOTOELECTRICO VL18 4P3640 10 30 V 2 Unidades" at bounding box center [211, 149] width 128 height 18
click at [212, 186] on p "Bateria Port 10000mAh 20W Ng ADATA PC100BKCarga" at bounding box center [211, 188] width 128 height 7
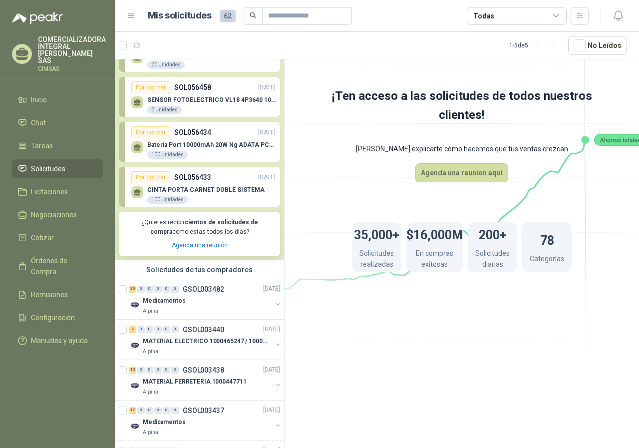
scroll to position [96, 0]
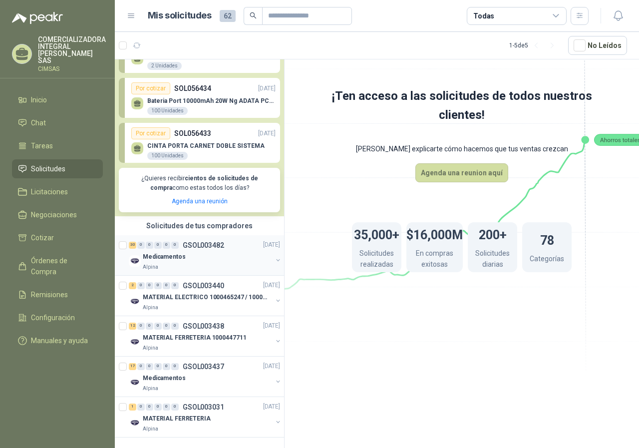
click at [225, 241] on div "30 0 0 0 0 0 GSOL003482 [DATE]" at bounding box center [205, 245] width 153 height 12
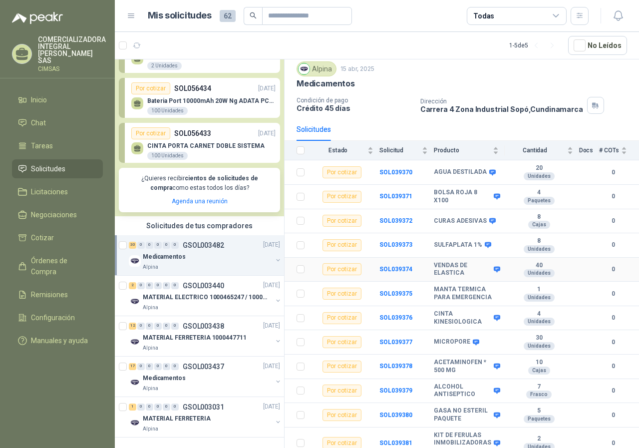
scroll to position [50, 0]
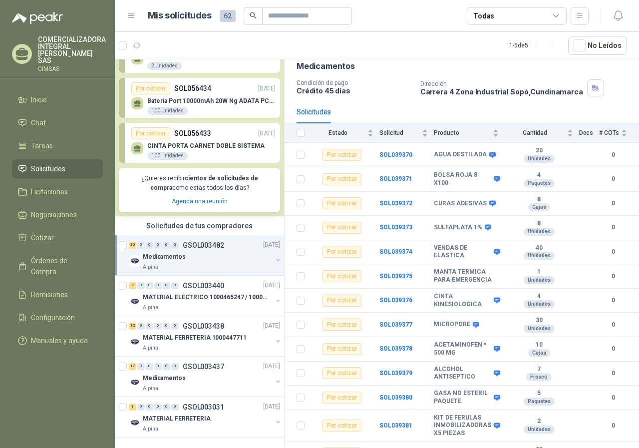
click at [227, 251] on div "Medicamentos" at bounding box center [207, 257] width 129 height 12
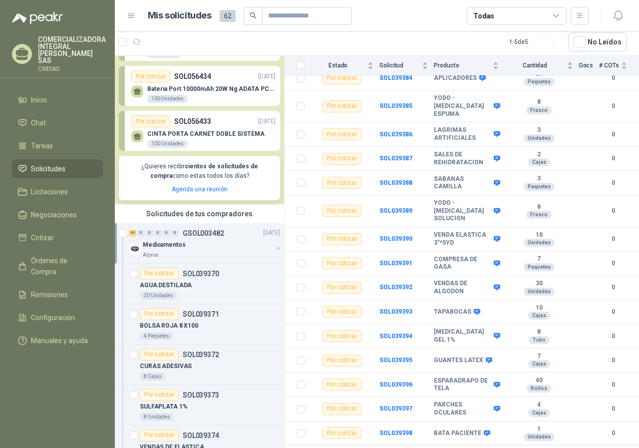
scroll to position [477, 0]
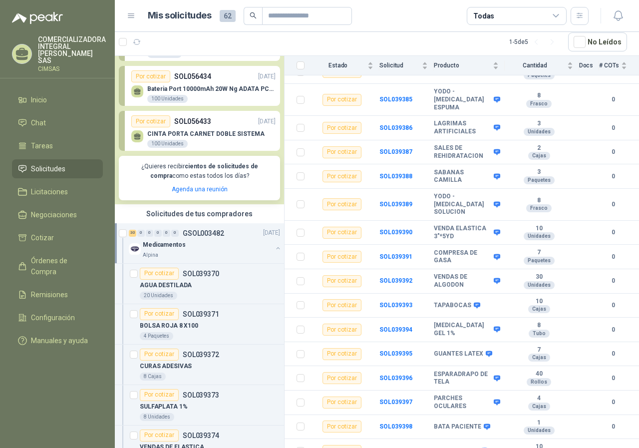
click at [219, 245] on div "Medicamentos" at bounding box center [207, 245] width 129 height 12
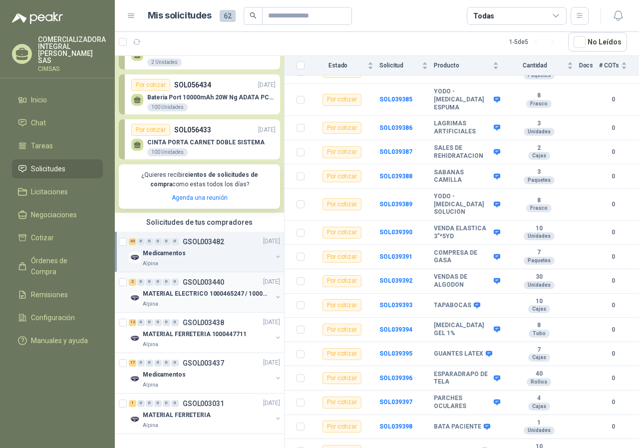
click at [216, 289] on p "MATERIAL ELECTRICO 1000465247 / 1000466995" at bounding box center [205, 293] width 124 height 9
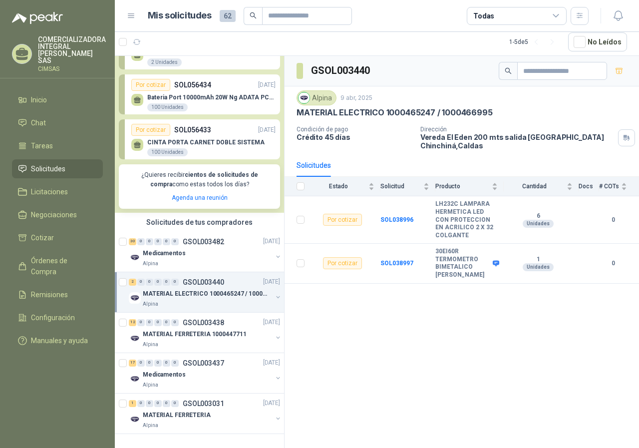
click at [353, 109] on p "MATERIAL ELECTRICO 1000465247 / 1000466995" at bounding box center [395, 112] width 196 height 10
click at [426, 146] on p "Vereda El Eden 200 mts salida Manizales Chinchiná , [GEOGRAPHIC_DATA]" at bounding box center [517, 141] width 194 height 17
click at [391, 218] on b "SOL038996" at bounding box center [396, 219] width 33 height 7
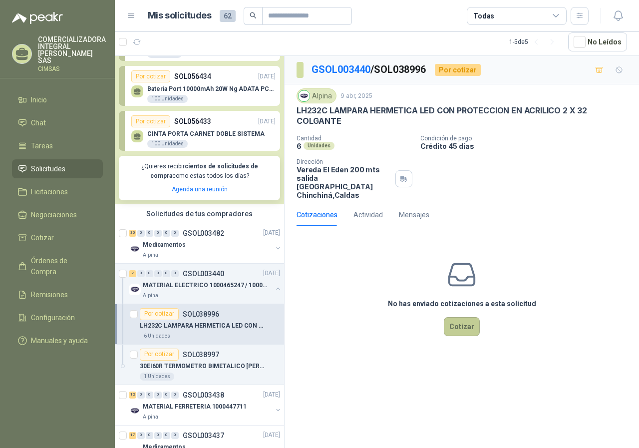
click at [461, 322] on button "Cotizar" at bounding box center [462, 326] width 36 height 19
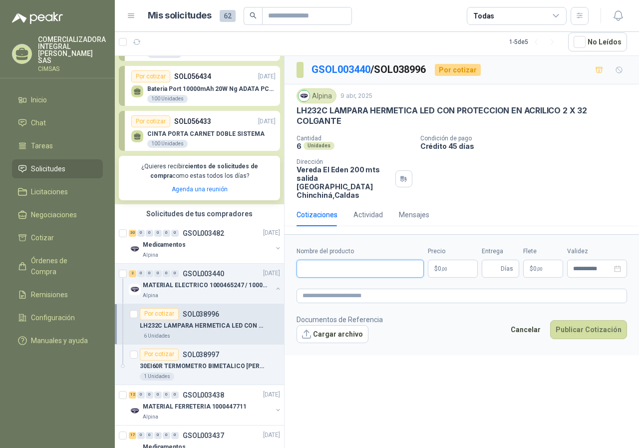
click at [391, 265] on input "Nombre del producto" at bounding box center [360, 269] width 127 height 18
click at [336, 329] on button "Cargar archivo" at bounding box center [333, 334] width 72 height 18
click at [539, 266] on span ",00" at bounding box center [540, 268] width 6 height 5
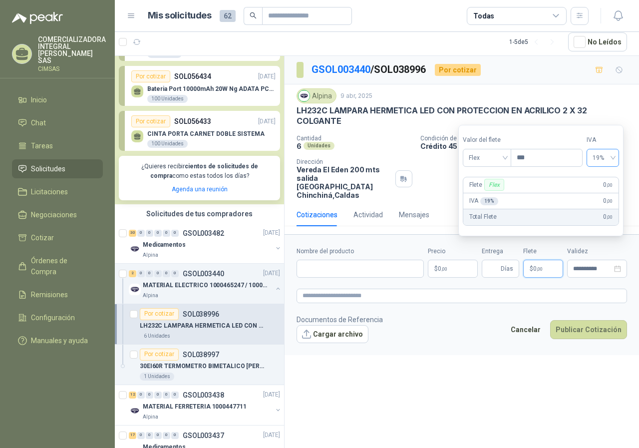
click at [618, 157] on div "19%" at bounding box center [603, 158] width 32 height 18
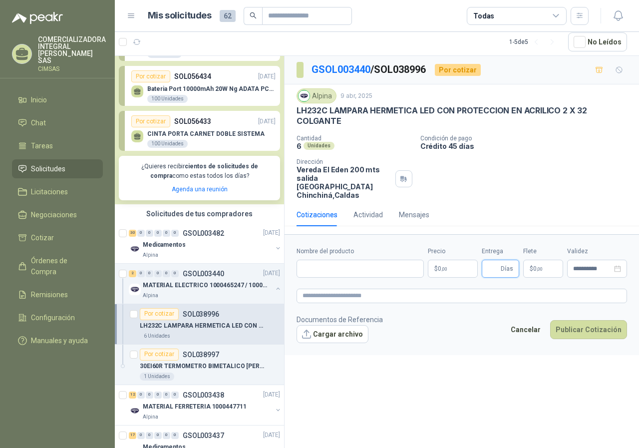
click at [497, 263] on input "Entrega" at bounding box center [493, 268] width 11 height 17
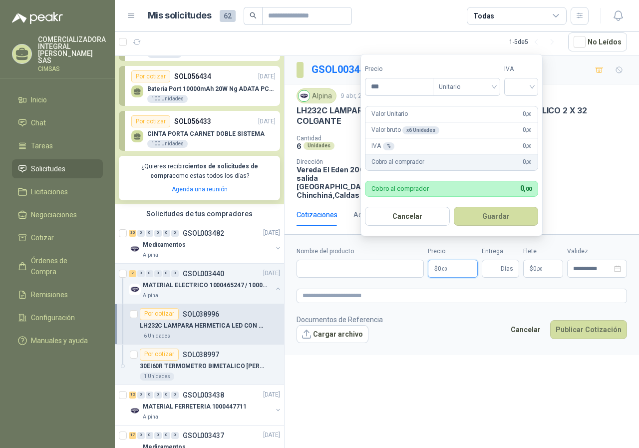
click at [444, 268] on p "$ 0 ,00" at bounding box center [453, 269] width 50 height 18
click at [517, 85] on input "search" at bounding box center [521, 85] width 22 height 15
click at [516, 86] on input "search" at bounding box center [521, 85] width 22 height 15
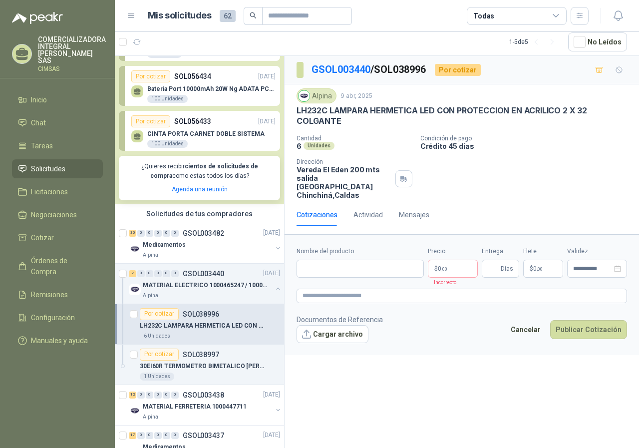
click at [590, 156] on div "Cantidad 6 Unidades Condición de pago Crédito 45 días Dirección Vereda El Eden …" at bounding box center [462, 167] width 330 height 64
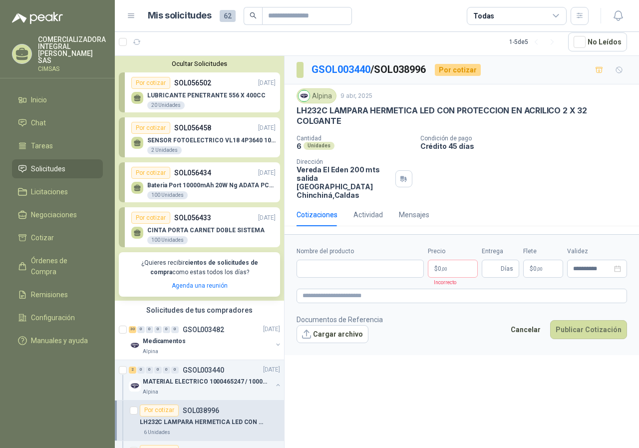
click at [166, 97] on p "LUBRICANTE PENETRANTE 556 X 400CC" at bounding box center [206, 95] width 118 height 7
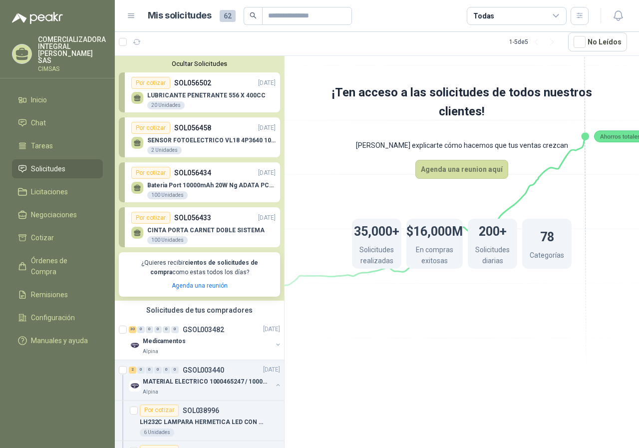
click at [209, 210] on link "Por cotizar SOL056433 [DATE] CINTA PORTA CARNET DOBLE SISTEMA 100 Unidades" at bounding box center [199, 227] width 161 height 40
click at [198, 287] on link "Agenda una reunión" at bounding box center [200, 285] width 56 height 7
click at [39, 94] on span "Inicio" at bounding box center [39, 99] width 16 height 11
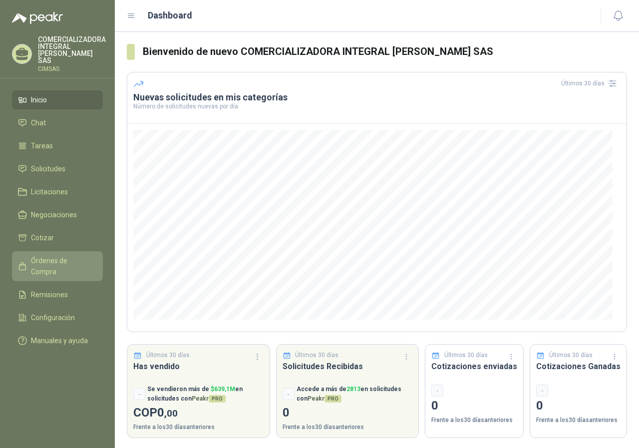
drag, startPoint x: 51, startPoint y: 252, endPoint x: 52, endPoint y: 247, distance: 5.1
click at [51, 255] on span "Órdenes de Compra" at bounding box center [62, 266] width 62 height 22
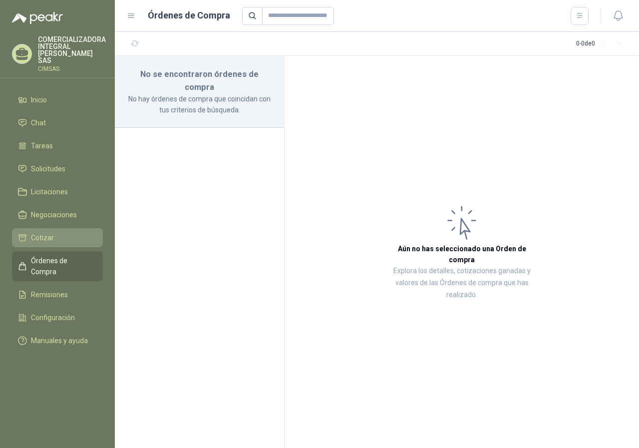
click at [50, 232] on span "Cotizar" at bounding box center [42, 237] width 23 height 11
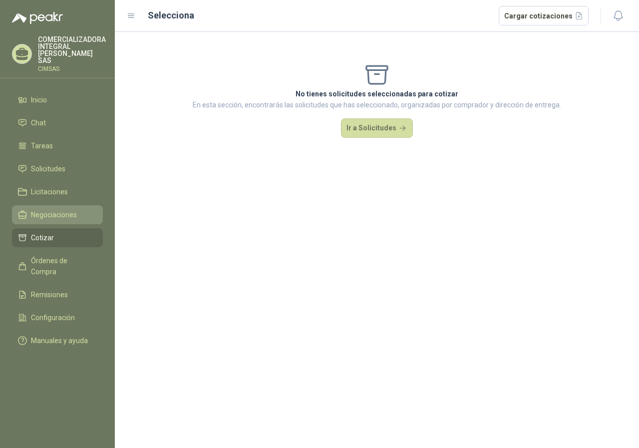
click at [55, 205] on link "Negociaciones" at bounding box center [57, 214] width 91 height 19
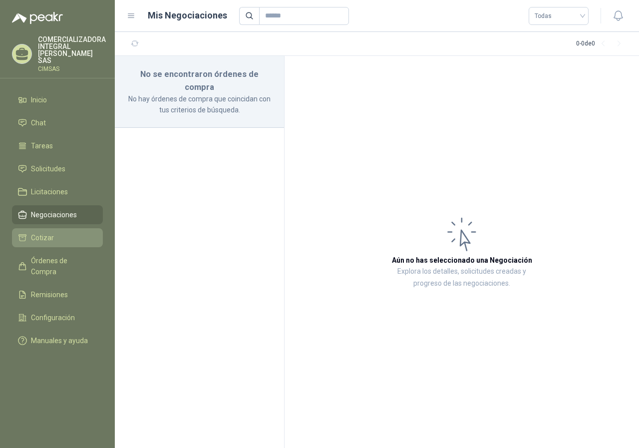
click at [66, 233] on li "Cotizar" at bounding box center [57, 237] width 79 height 11
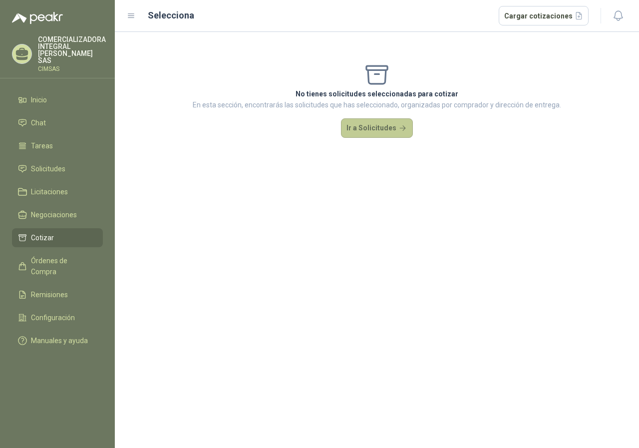
click at [363, 125] on button "Ir a Solicitudes" at bounding box center [377, 128] width 72 height 20
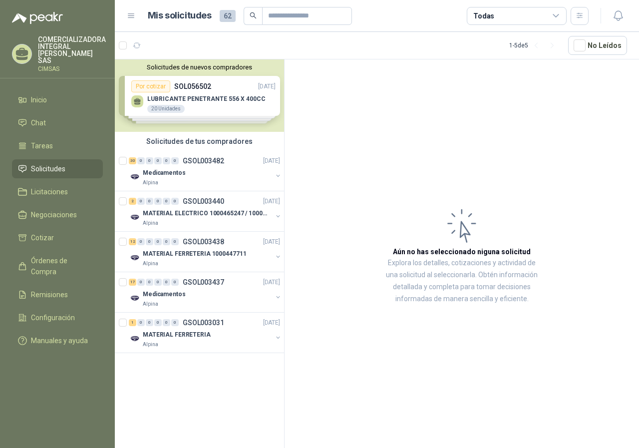
click at [227, 105] on div "Solicitudes de nuevos compradores Por cotizar SOL056502 [DATE] LUBRICANTE PENET…" at bounding box center [199, 95] width 169 height 72
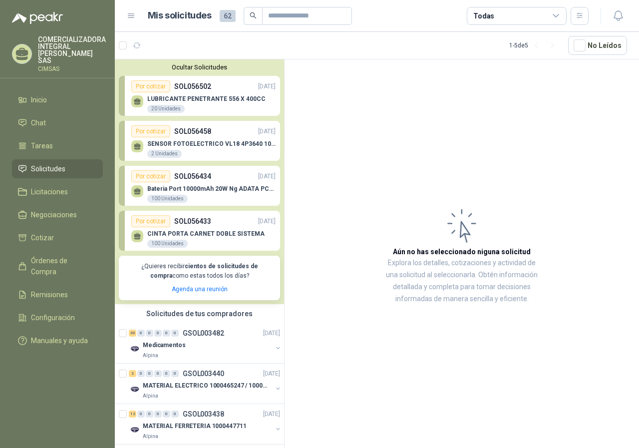
click at [226, 141] on p "SENSOR FOTOELECTRICO VL18 4P3640 10 30 V" at bounding box center [211, 143] width 128 height 7
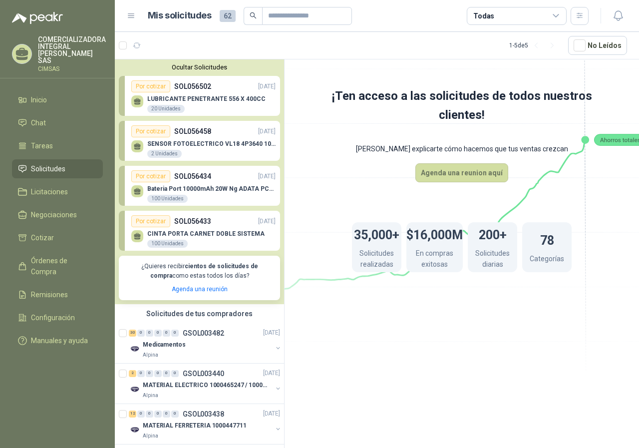
click at [226, 140] on div "SENSOR FOTOELECTRICO VL18 4P3640 10 30 V 2 Unidades" at bounding box center [203, 147] width 144 height 21
click at [226, 141] on div "SENSOR FOTOELECTRICO VL18 4P3640 10 30 V 2 Unidades" at bounding box center [203, 147] width 144 height 21
click at [226, 141] on p "SENSOR FOTOELECTRICO VL18 4P3640 10 30 V" at bounding box center [211, 143] width 128 height 7
click at [49, 117] on li "Chat" at bounding box center [57, 122] width 79 height 11
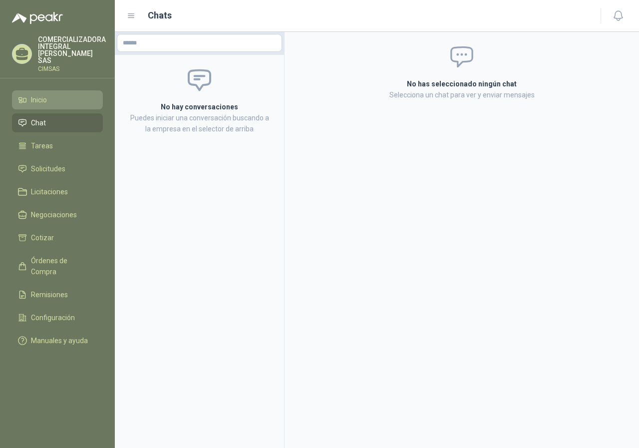
click at [50, 94] on li "Inicio" at bounding box center [57, 99] width 79 height 11
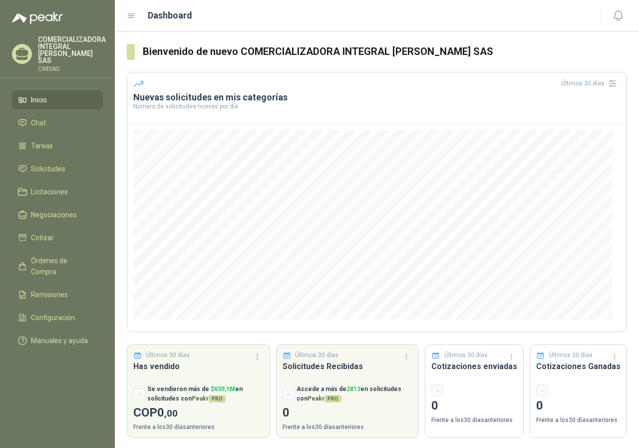
scroll to position [2, 0]
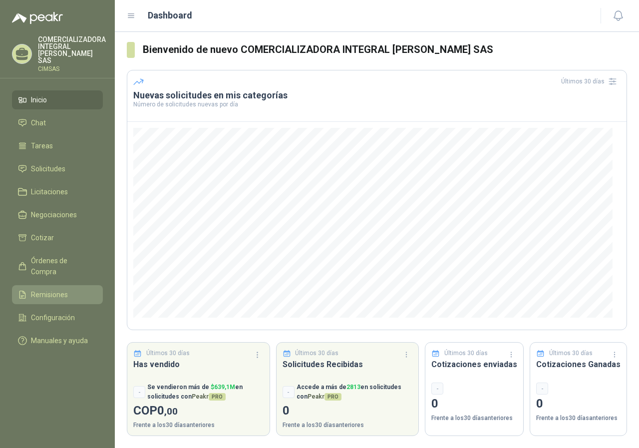
click at [76, 289] on li "Remisiones" at bounding box center [57, 294] width 79 height 11
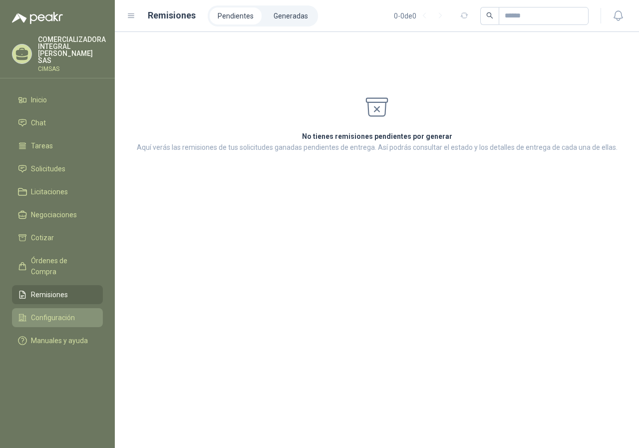
click at [80, 312] on li "Configuración" at bounding box center [57, 317] width 79 height 11
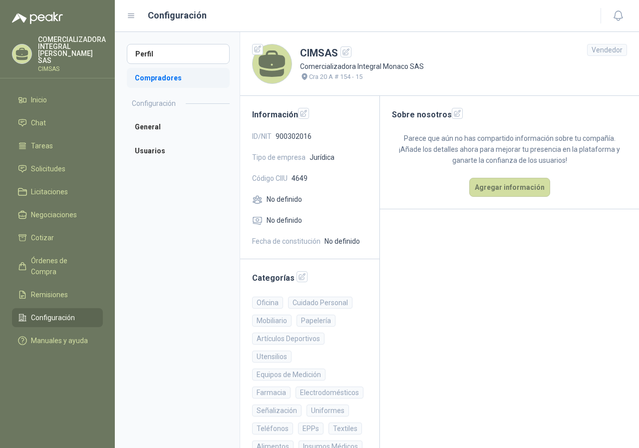
click at [199, 79] on li "Compradores" at bounding box center [178, 78] width 103 height 20
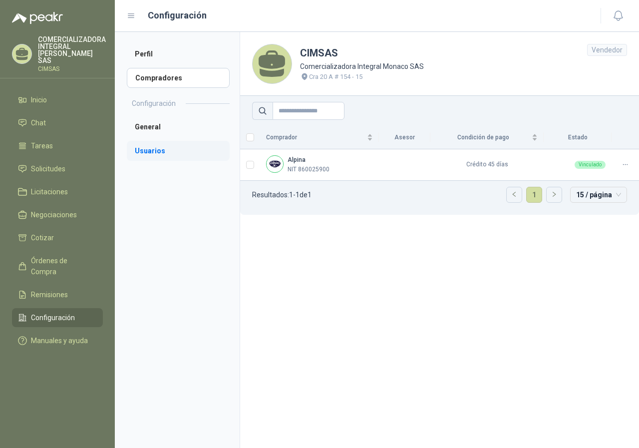
click at [161, 153] on li "Usuarios" at bounding box center [178, 151] width 103 height 20
